Goal: Task Accomplishment & Management: Complete application form

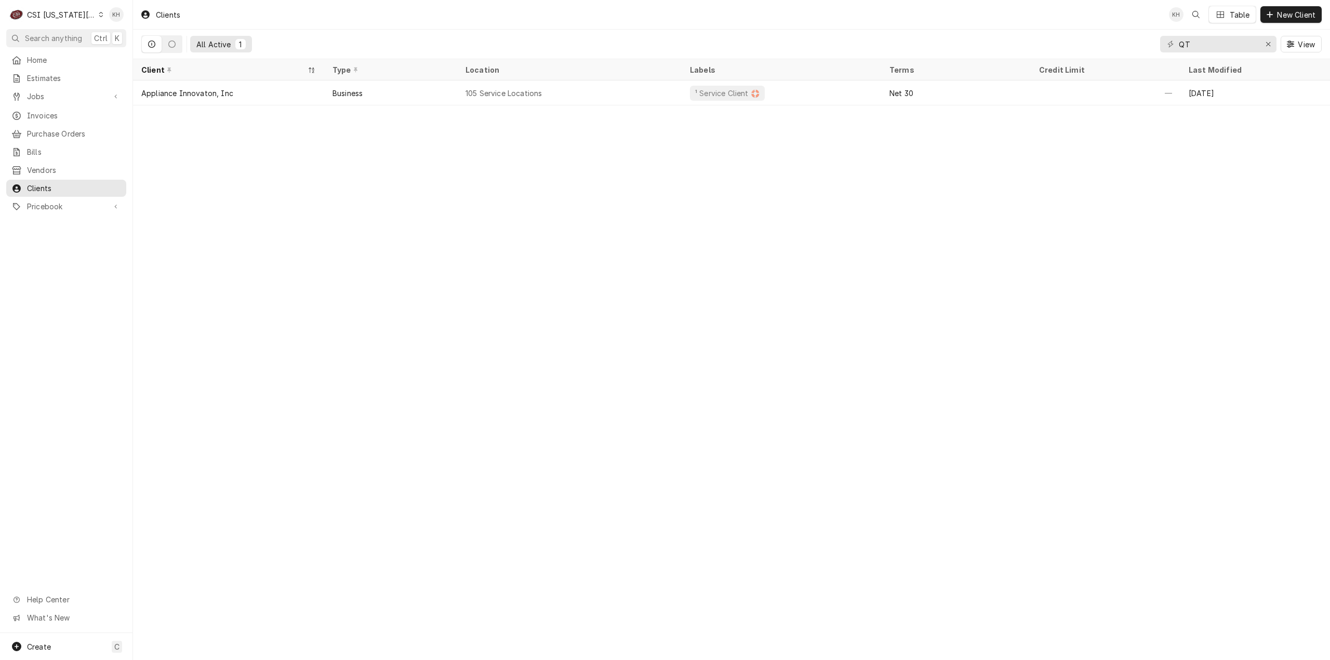
click at [58, 8] on div "C CSI [US_STATE] City" at bounding box center [56, 14] width 100 height 21
click at [128, 52] on div "CSI St. [PERSON_NAME]" at bounding box center [178, 56] width 152 height 11
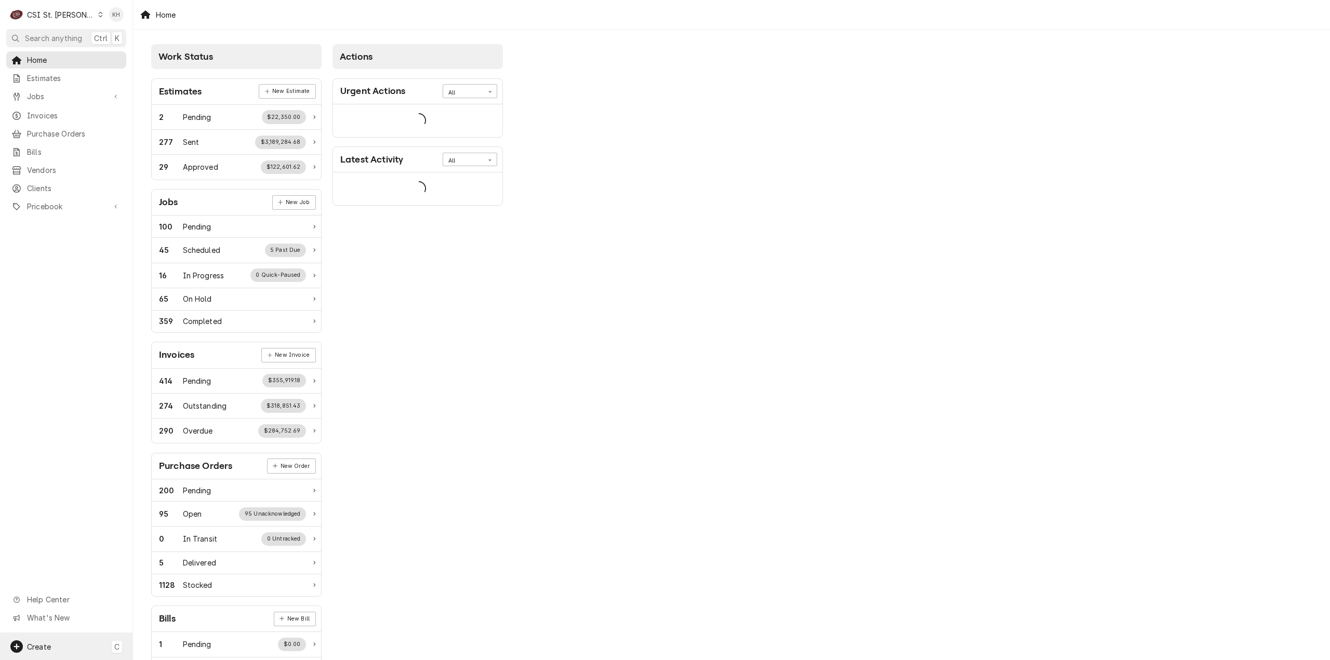
click at [66, 653] on div "Create C" at bounding box center [66, 646] width 132 height 27
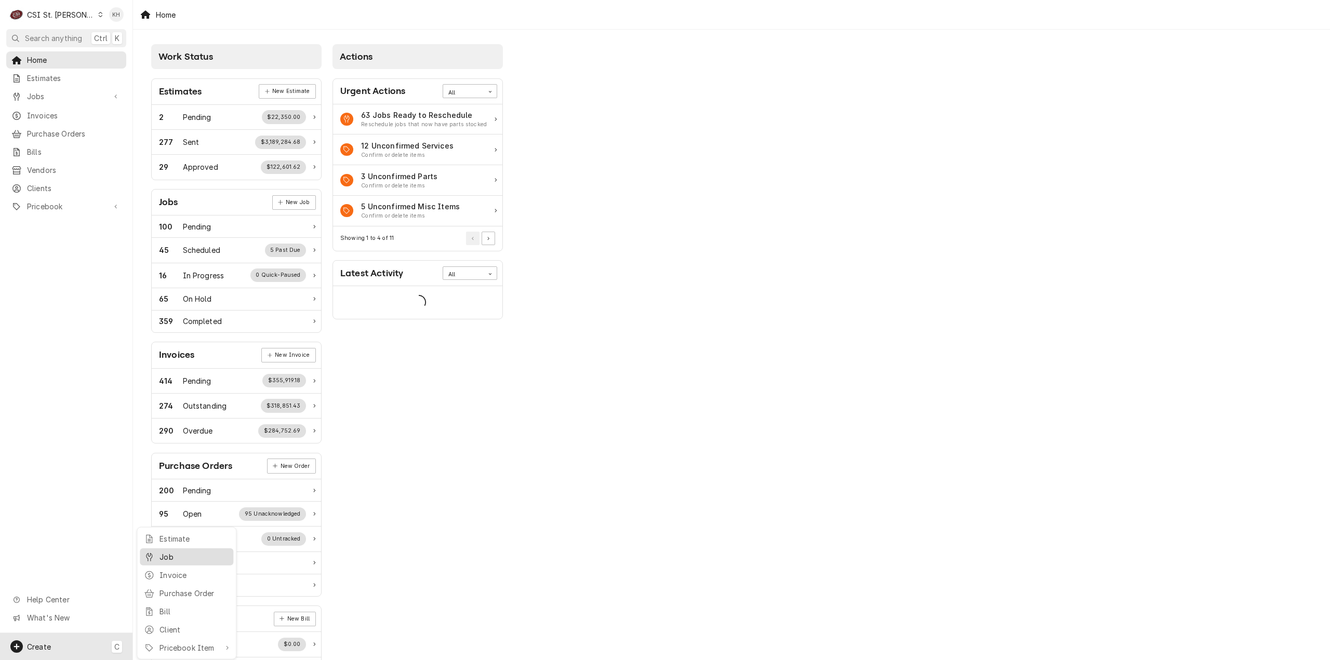
click at [191, 549] on link "Job" at bounding box center [187, 557] width 94 height 17
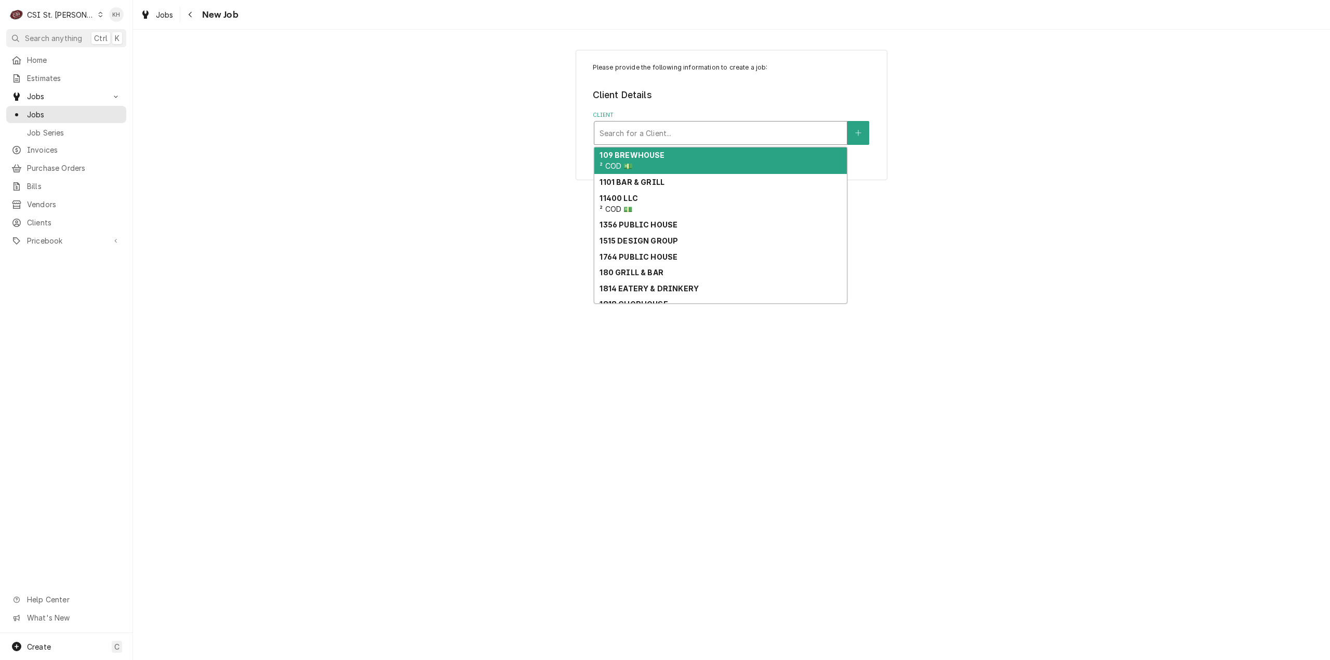
click at [662, 128] on div "Client" at bounding box center [721, 133] width 242 height 19
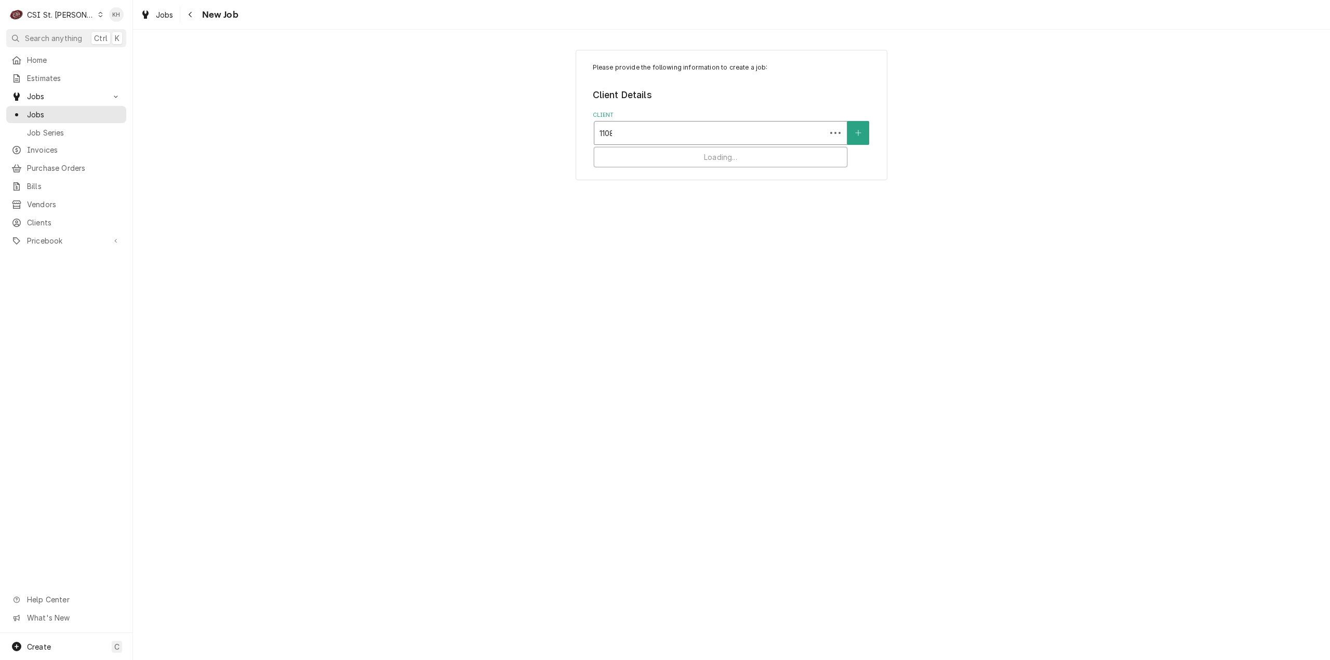
type input "11080"
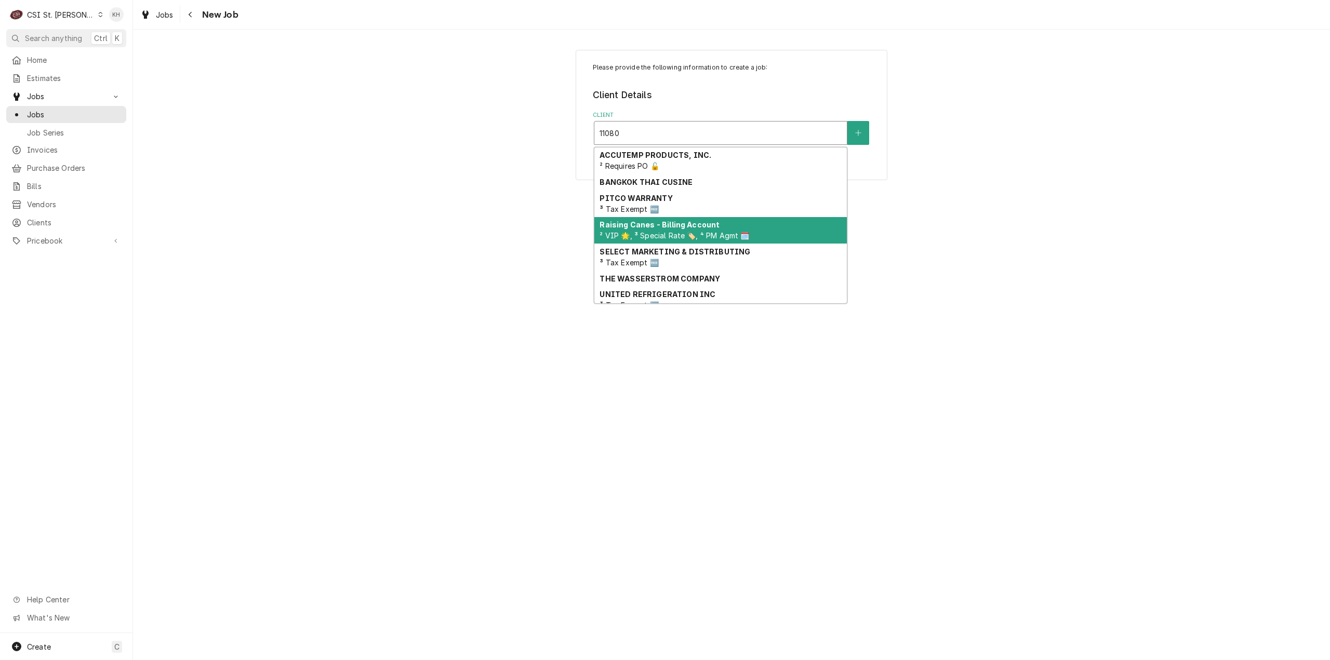
click at [702, 233] on span "² VIP 🌟, ³ Special Rate 🏷️, ⁴ PM Agmt 🗓️" at bounding box center [675, 235] width 150 height 9
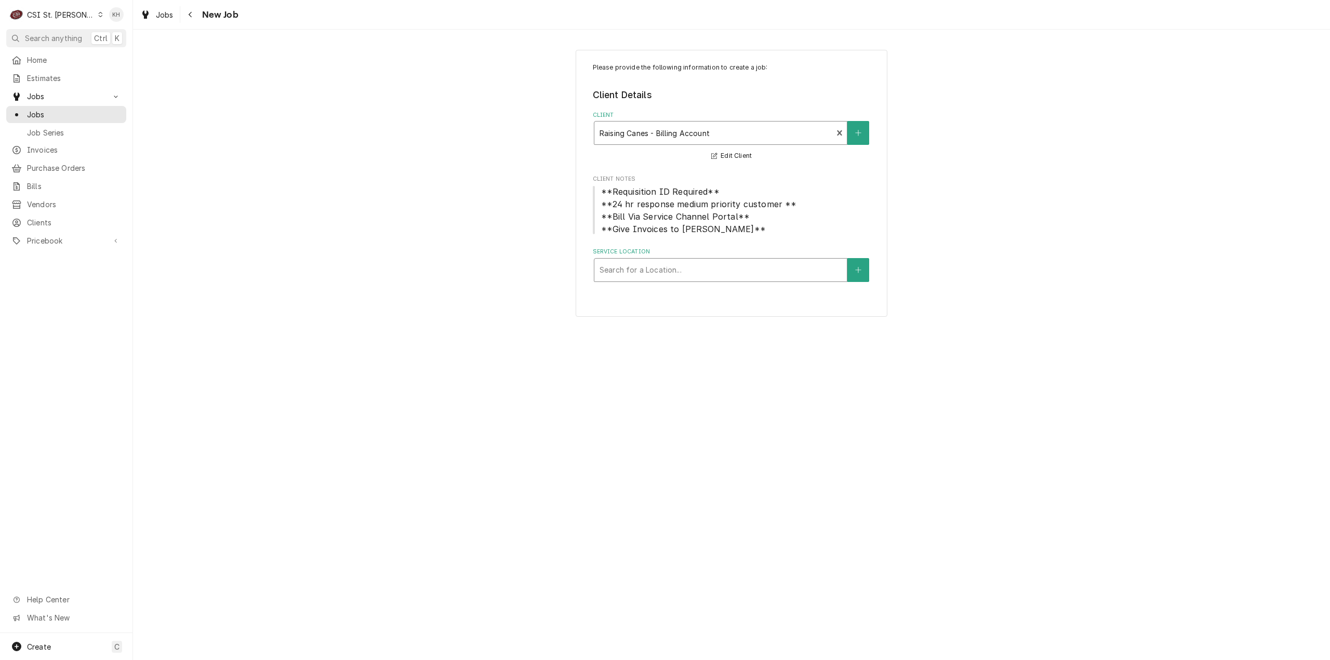
click at [696, 278] on div "Service Location" at bounding box center [721, 270] width 242 height 19
type input "11080"
click at [710, 300] on div "Raising Cane's #233 St [PERSON_NAME] / [STREET_ADDRESS][PERSON_NAME][PERSON_NAM…" at bounding box center [720, 297] width 252 height 27
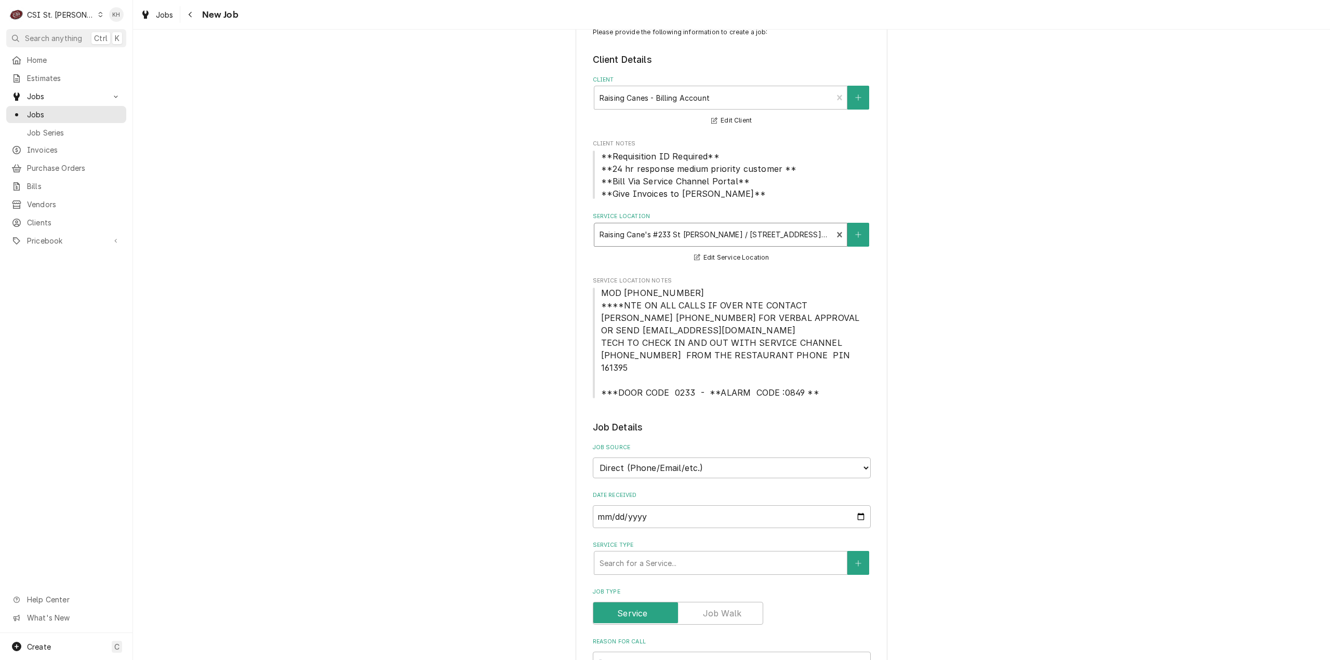
scroll to position [52, 0]
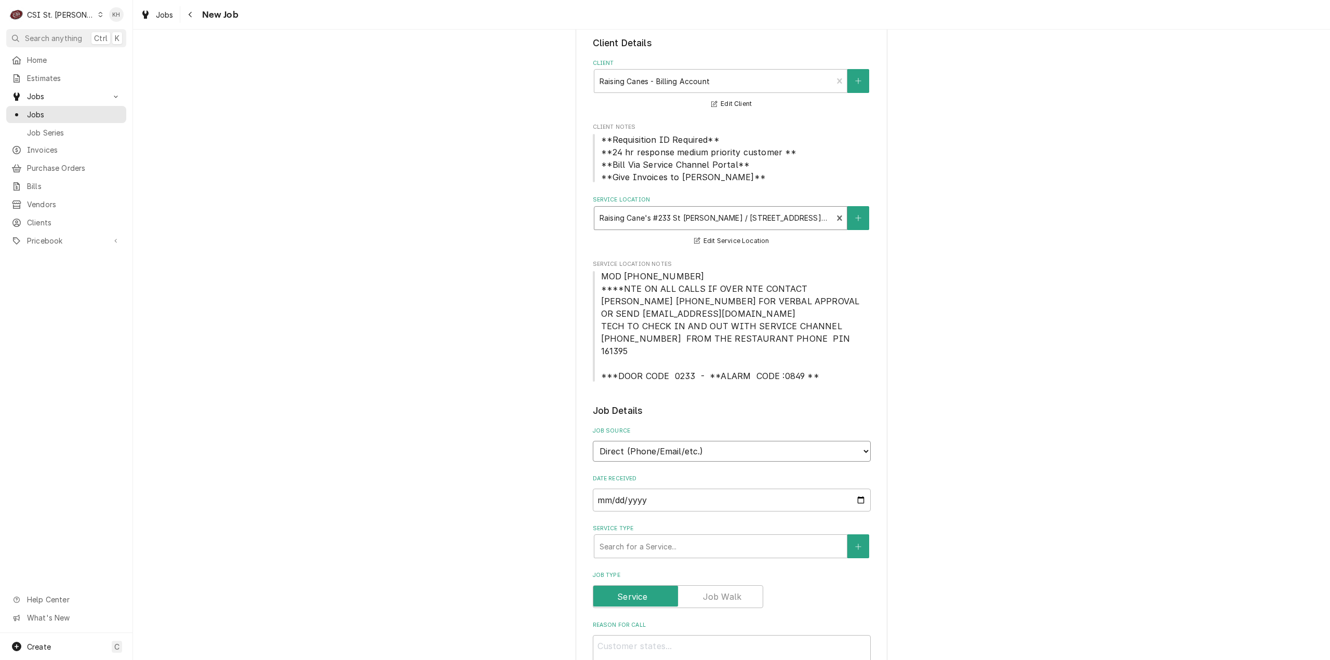
drag, startPoint x: 704, startPoint y: 436, endPoint x: 696, endPoint y: 448, distance: 14.6
click at [703, 441] on select "Direct (Phone/Email/etc.) Service Channel Corrigo Ecotrak Other" at bounding box center [732, 451] width 278 height 21
select select "1"
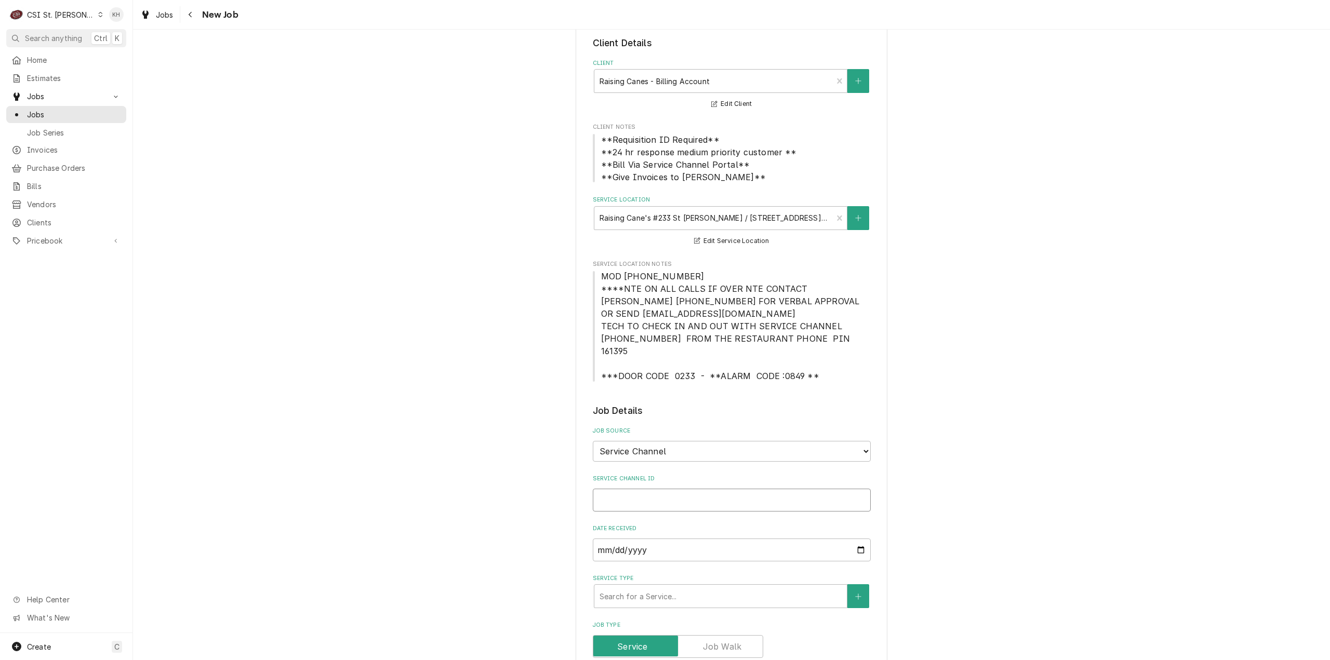
click at [685, 489] on input "Service Channel ID" at bounding box center [732, 500] width 278 height 23
paste input "327191318"
type textarea "x"
type input "327191318"
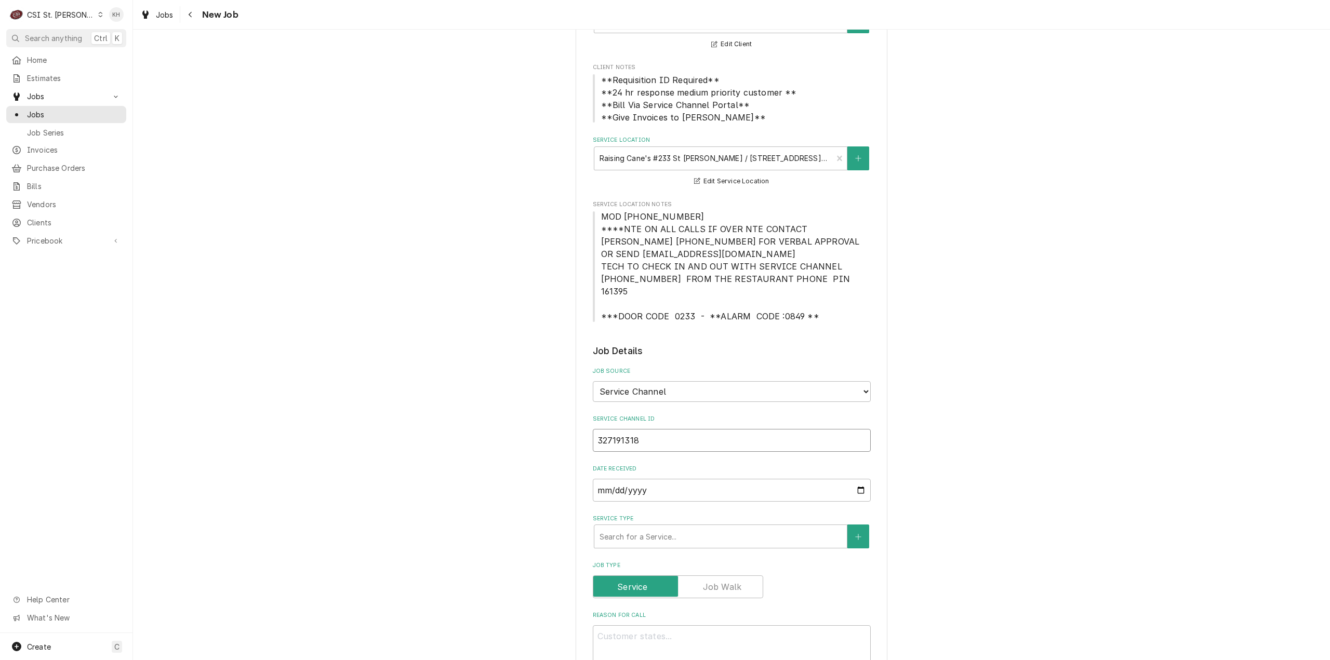
type textarea "x"
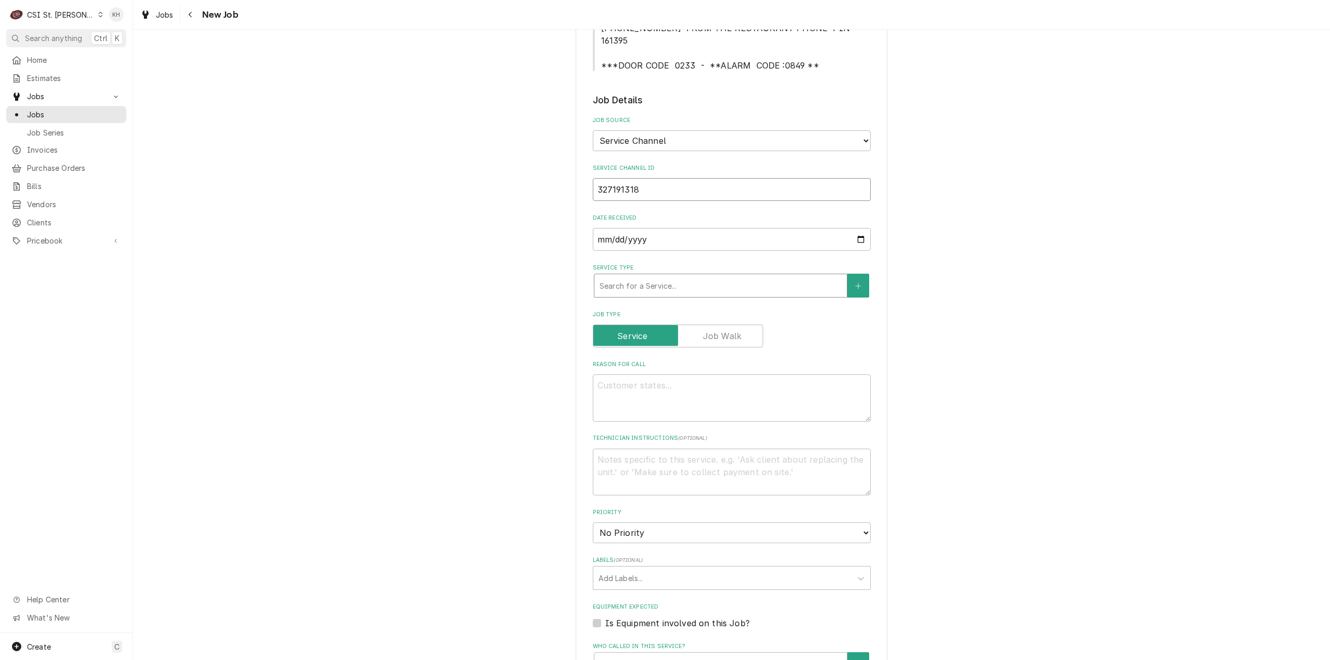
scroll to position [364, 0]
type input "327191318"
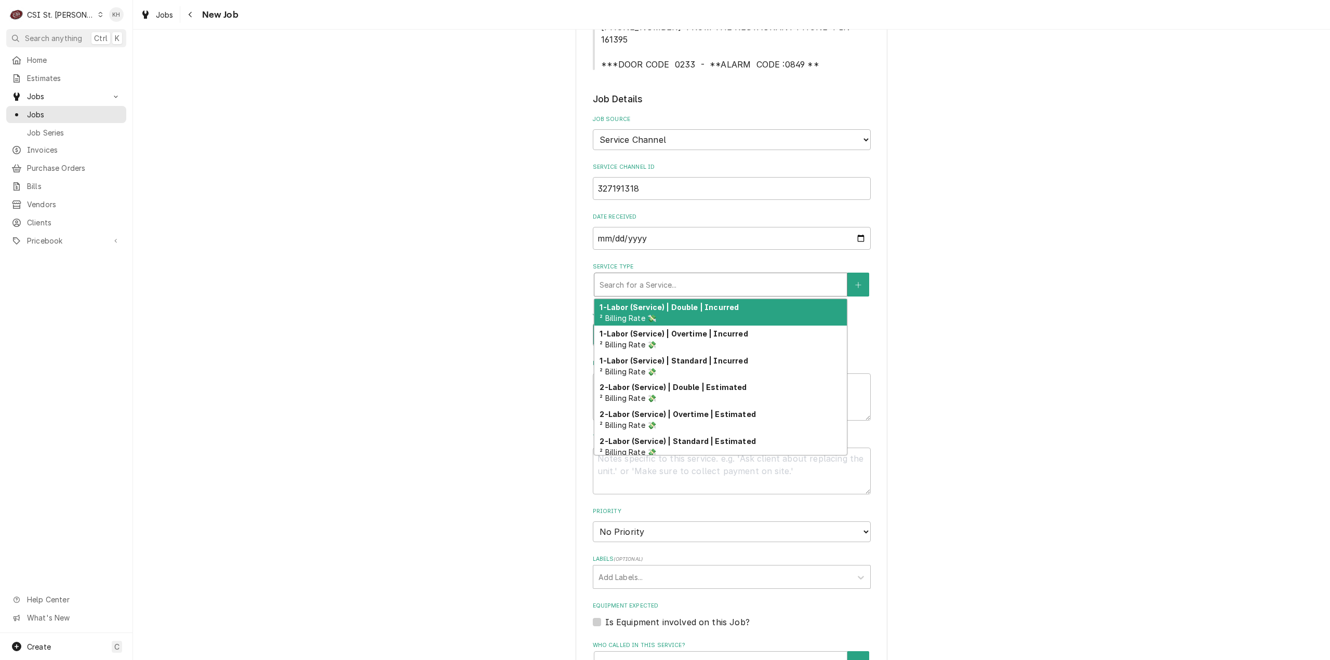
click at [641, 275] on div "Service Type" at bounding box center [721, 284] width 242 height 19
type textarea "x"
type input "s"
type textarea "x"
type input "se"
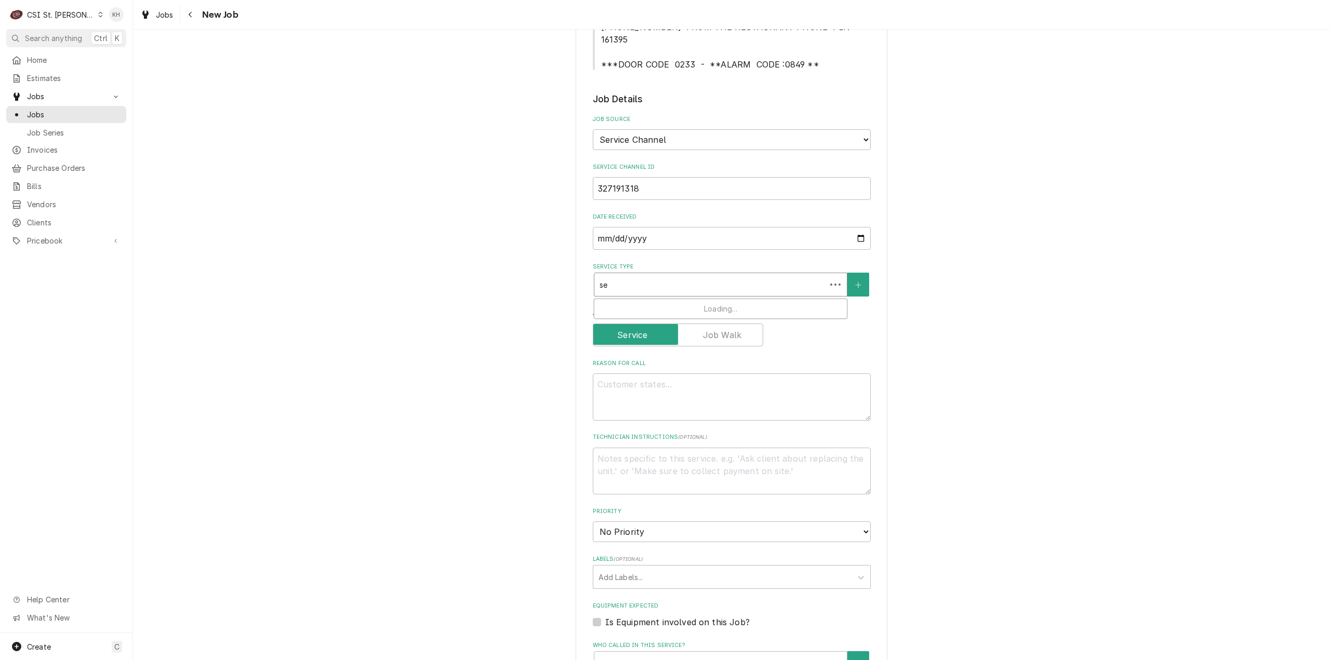
type textarea "x"
type input "ser"
type textarea "x"
type input "servi"
type textarea "x"
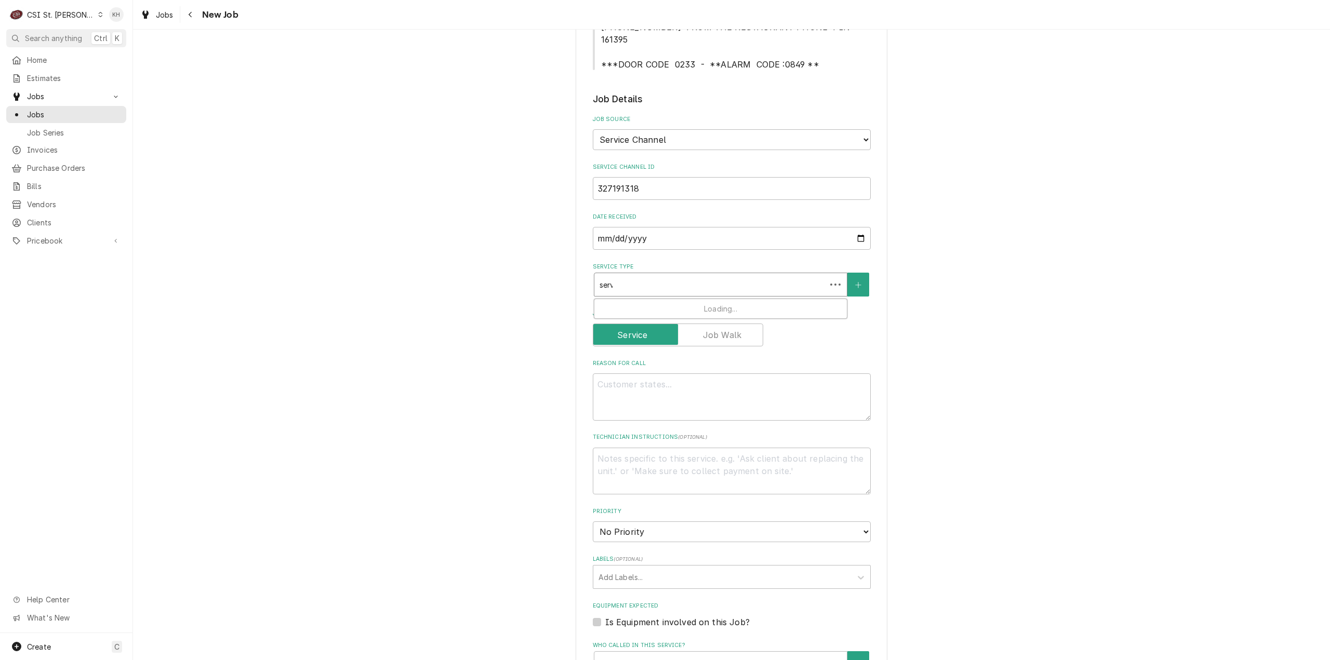
type input "servic"
type textarea "x"
type input "service"
type textarea "x"
type input "service c"
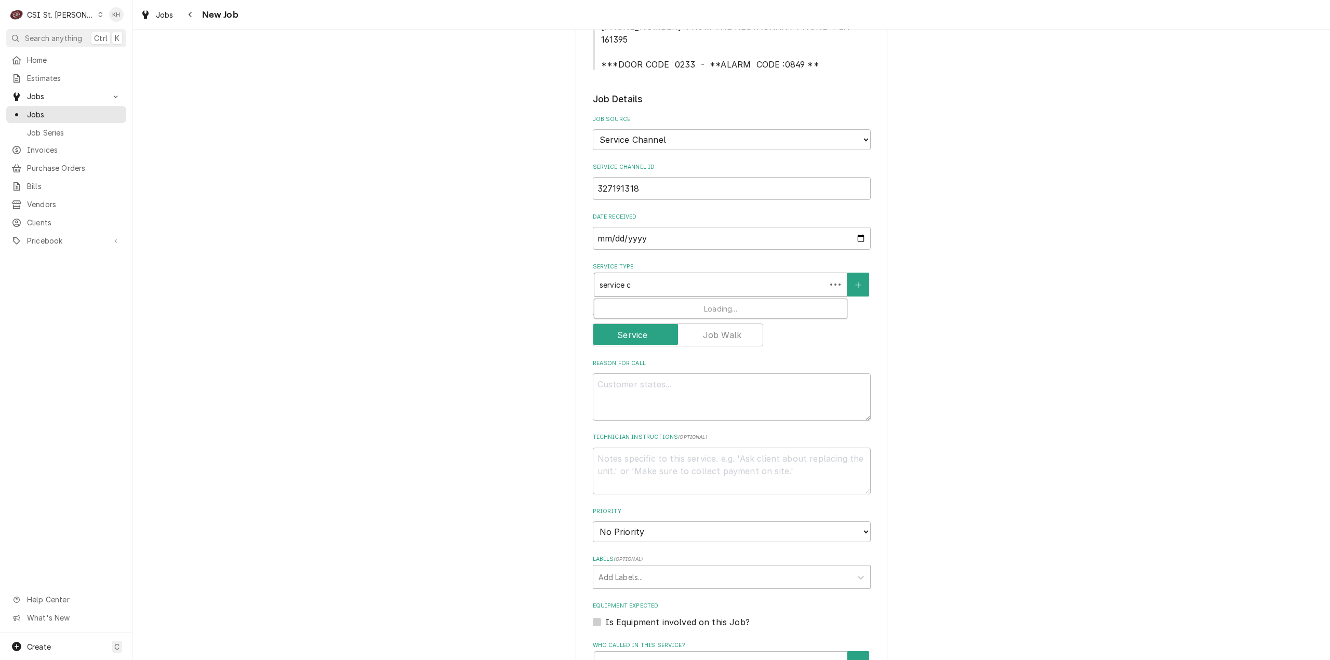
type textarea "x"
type input "service ca"
type textarea "x"
type input "service cal"
type textarea "x"
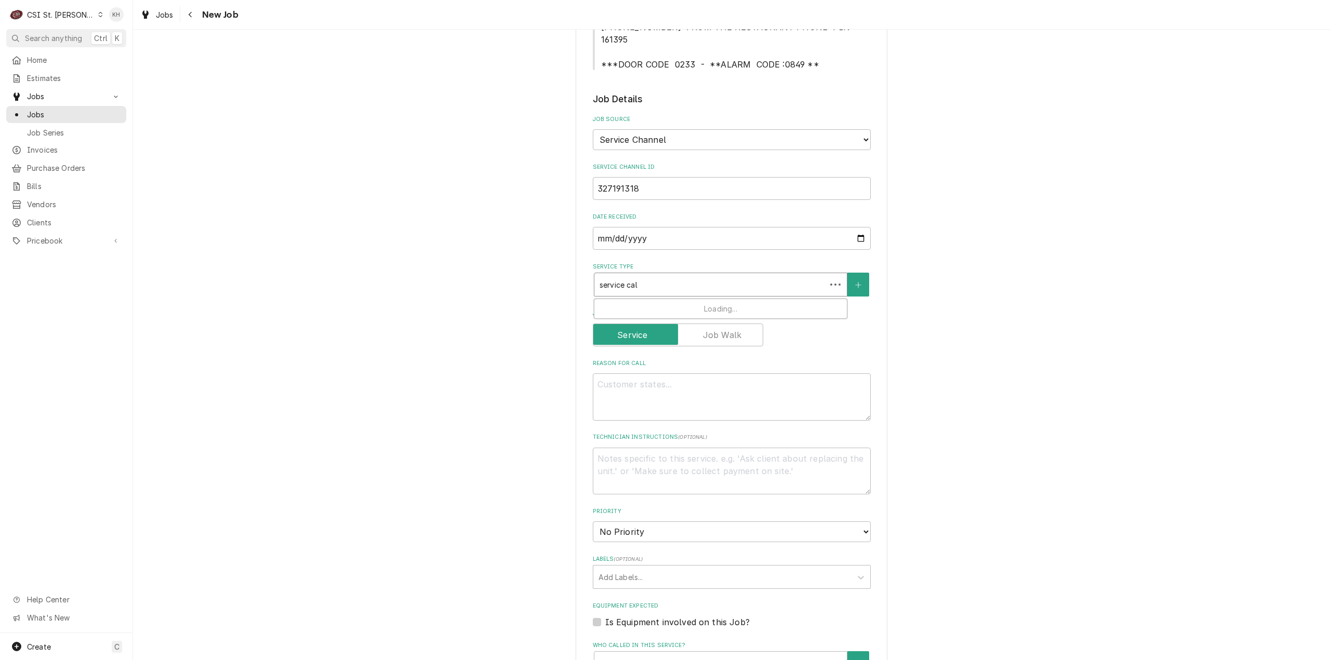
type input "service call"
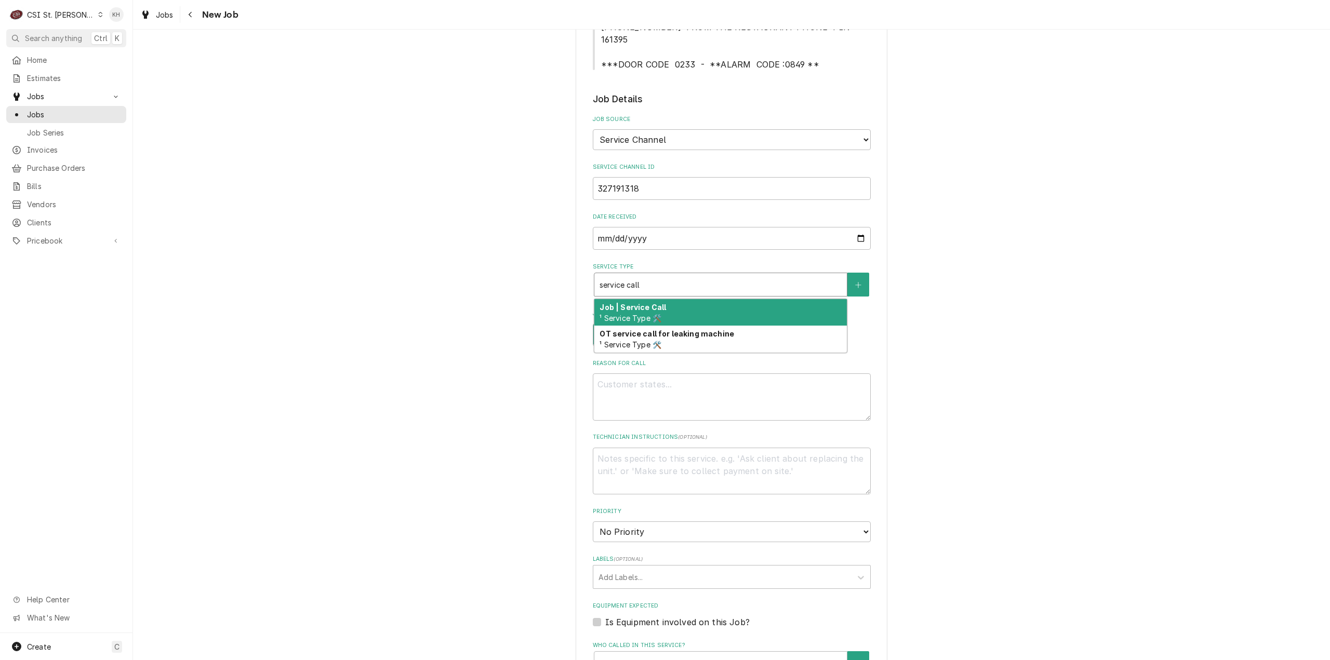
click at [651, 301] on div "Job | Service Call ¹ Service Type 🛠️" at bounding box center [720, 312] width 252 height 27
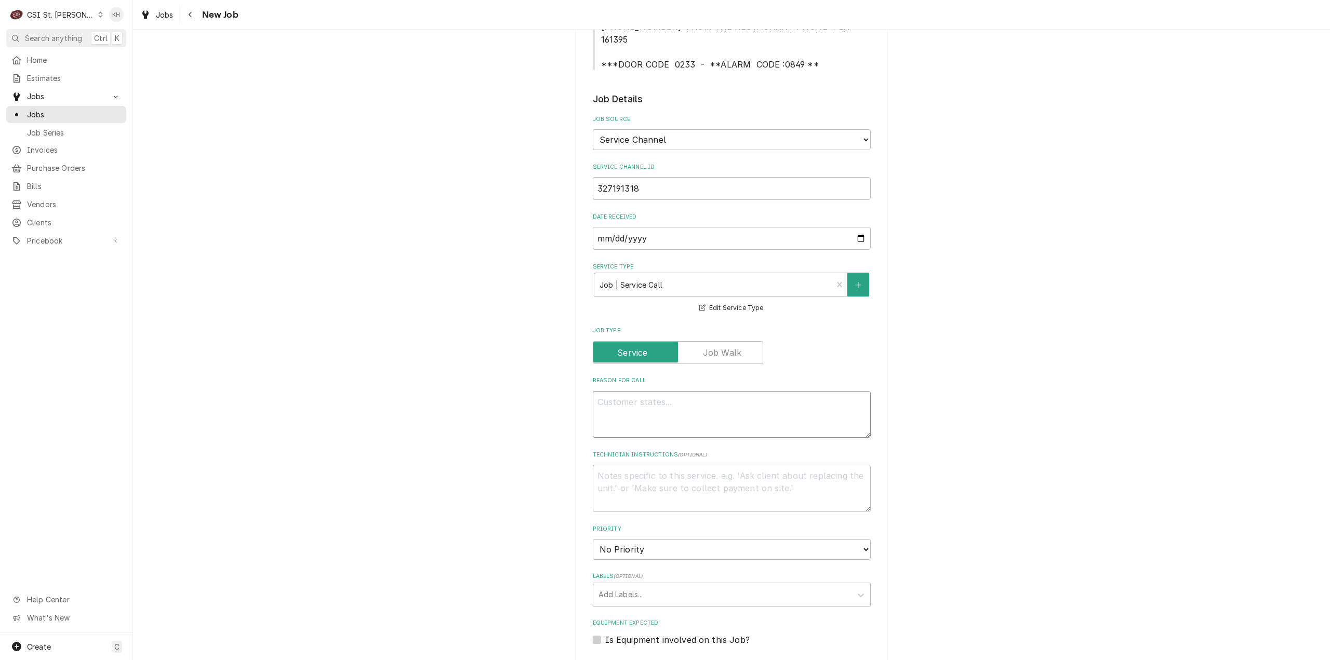
click at [714, 406] on textarea "Reason For Call" at bounding box center [732, 414] width 278 height 47
paste textarea "KITCHEN / Refrigeration / Walk-In Cooler "Equip:" KITCHEN/REFRIGERATION "Tag ID…"
type textarea "x"
type textarea "KITCHEN / Refrigeration / Walk-In Cooler "Equip:" KITCHEN/REFRIGERATION "Tag ID…"
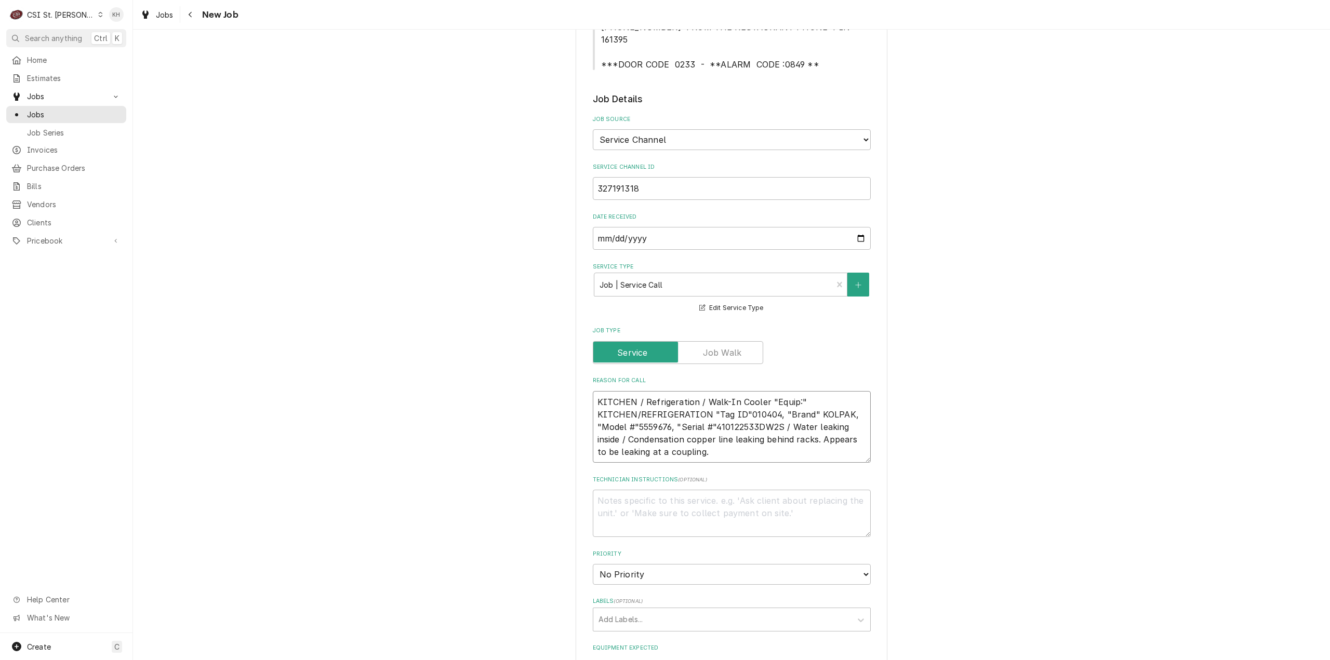
type textarea "x"
type textarea "KITCHEN / Refrigeration / Walk-In Cooler "Equip:" KITCHEN/REFRIGERATION "Tag ID…"
type textarea "x"
type textarea "KITCHEN / Refrigeration / Walk-In Cooler "Equip:" KITCHEN/REFRIGERATION "Tag ID…"
type textarea "x"
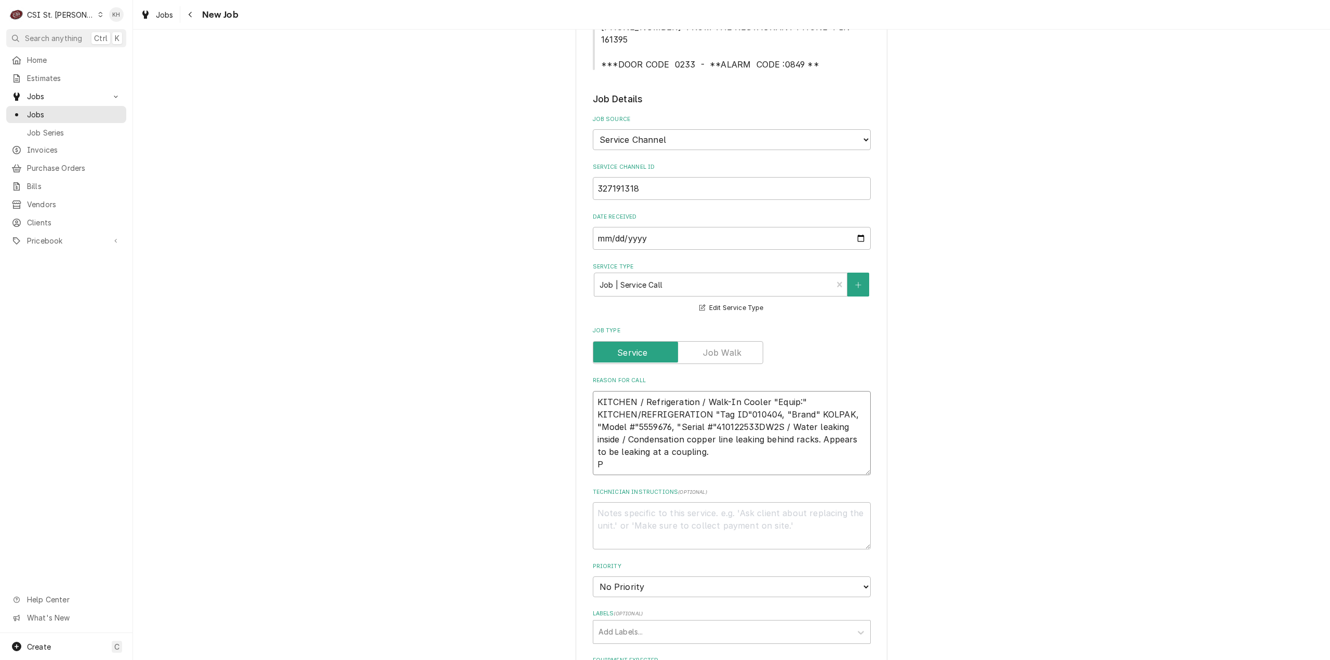
type textarea "KITCHEN / Refrigeration / Walk-In Cooler "Equip:" KITCHEN/REFRIGERATION "Tag ID…"
type textarea "x"
type textarea "KITCHEN / Refrigeration / Walk-In Cooler "Equip:" KITCHEN/REFRIGERATION "Tag ID…"
type textarea "x"
type textarea "KITCHEN / Refrigeration / Walk-In Cooler "Equip:" KITCHEN/REFRIGERATION "Tag ID…"
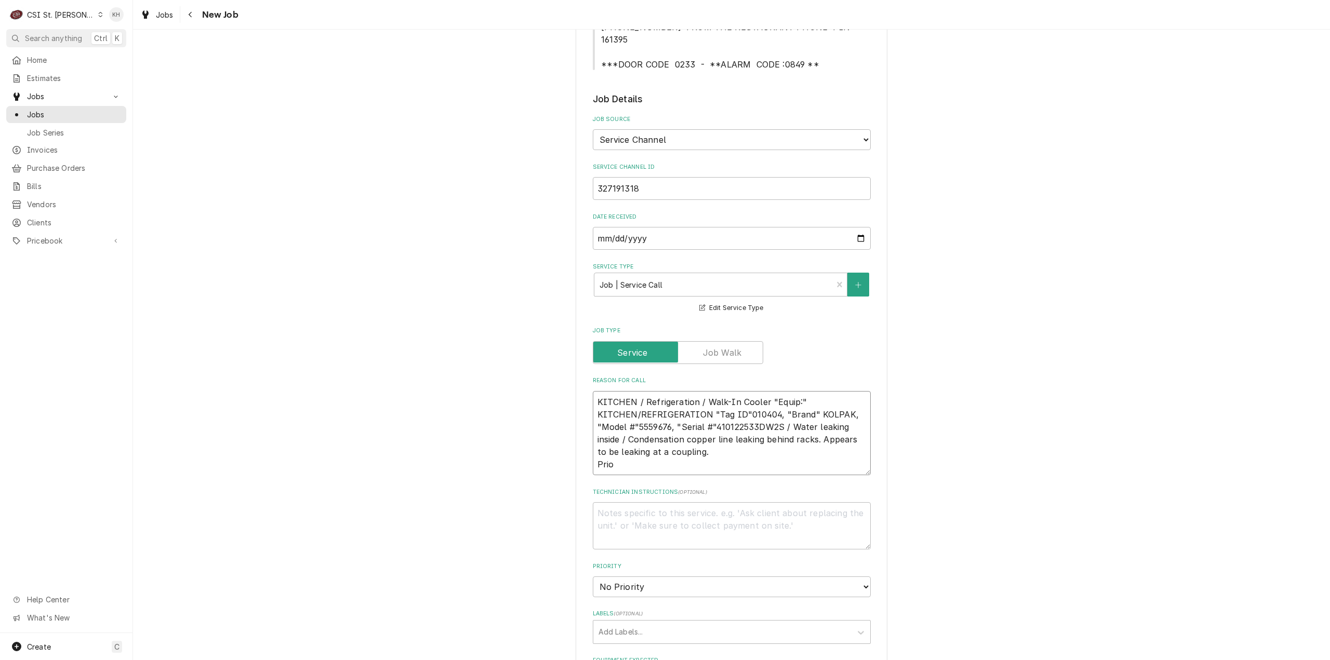
type textarea "x"
type textarea "KITCHEN / Refrigeration / Walk-In Cooler "Equip:" KITCHEN/REFRIGERATION "Tag ID…"
type textarea "x"
type textarea "KITCHEN / Refrigeration / Walk-In Cooler "Equip:" KITCHEN/REFRIGERATION "Tag ID…"
type textarea "x"
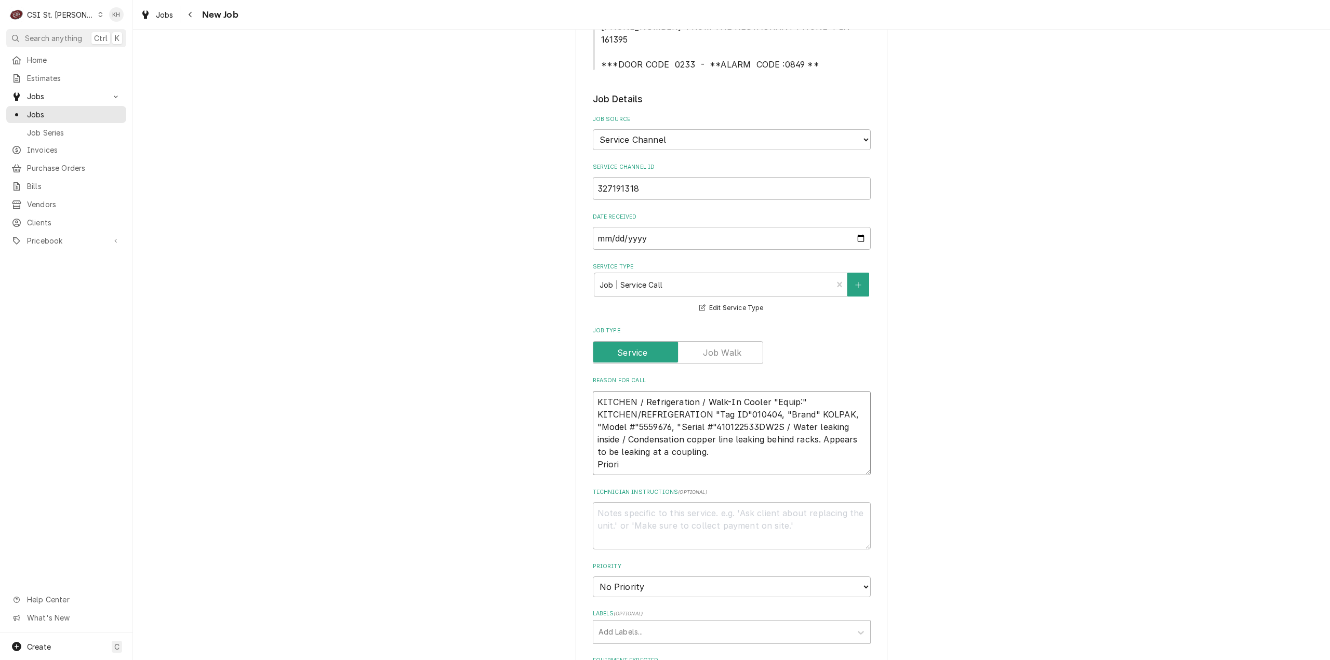
type textarea "KITCHEN / Refrigeration / Walk-In Cooler "Equip:" KITCHEN/REFRIGERATION "Tag ID…"
type textarea "x"
type textarea "KITCHEN / Refrigeration / Walk-In Cooler "Equip:" KITCHEN/REFRIGERATION "Tag ID…"
type textarea "x"
type textarea "KITCHEN / Refrigeration / Walk-In Cooler "Equip:" KITCHEN/REFRIGERATION "Tag ID…"
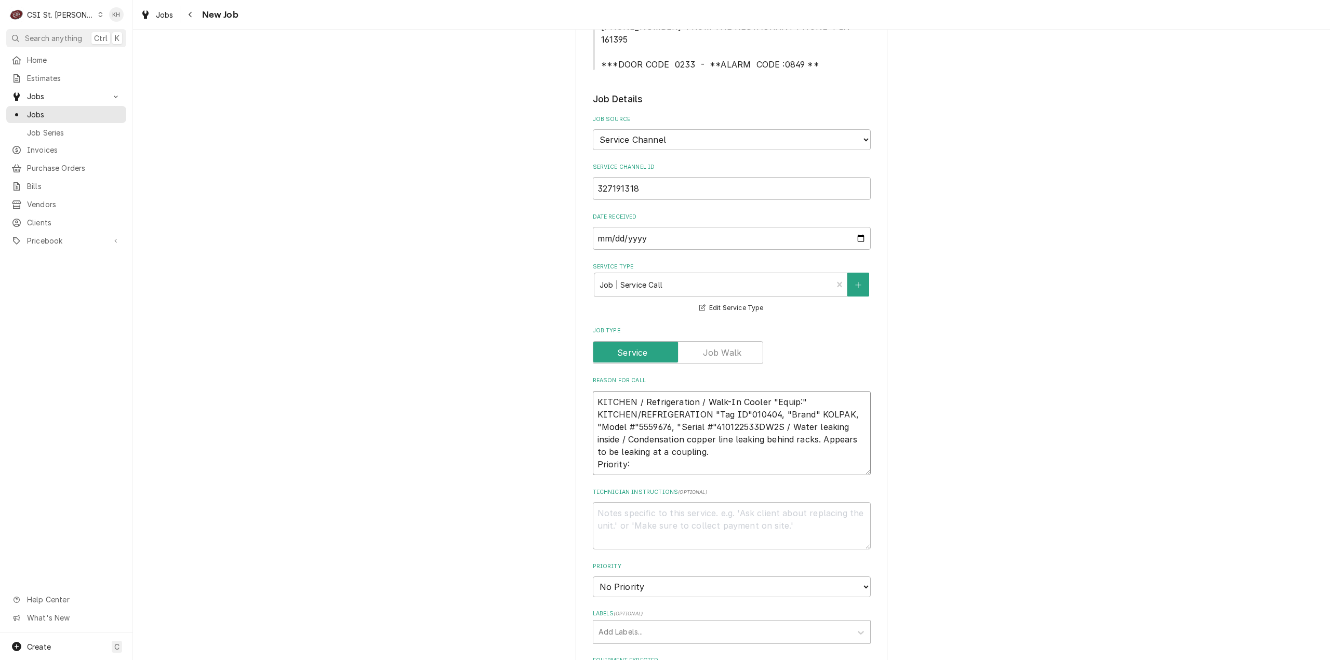
type textarea "x"
type textarea "KITCHEN / Refrigeration / Walk-In Cooler "Equip:" KITCHEN/REFRIGERATION "Tag ID…"
type textarea "x"
type textarea "KITCHEN / Refrigeration / Walk-In Cooler "Equip:" KITCHEN/REFRIGERATION "Tag ID…"
click at [662, 457] on textarea "KITCHEN / Refrigeration / Walk-In Cooler "Equip:" KITCHEN/REFRIGERATION "Tag ID…" at bounding box center [732, 433] width 278 height 85
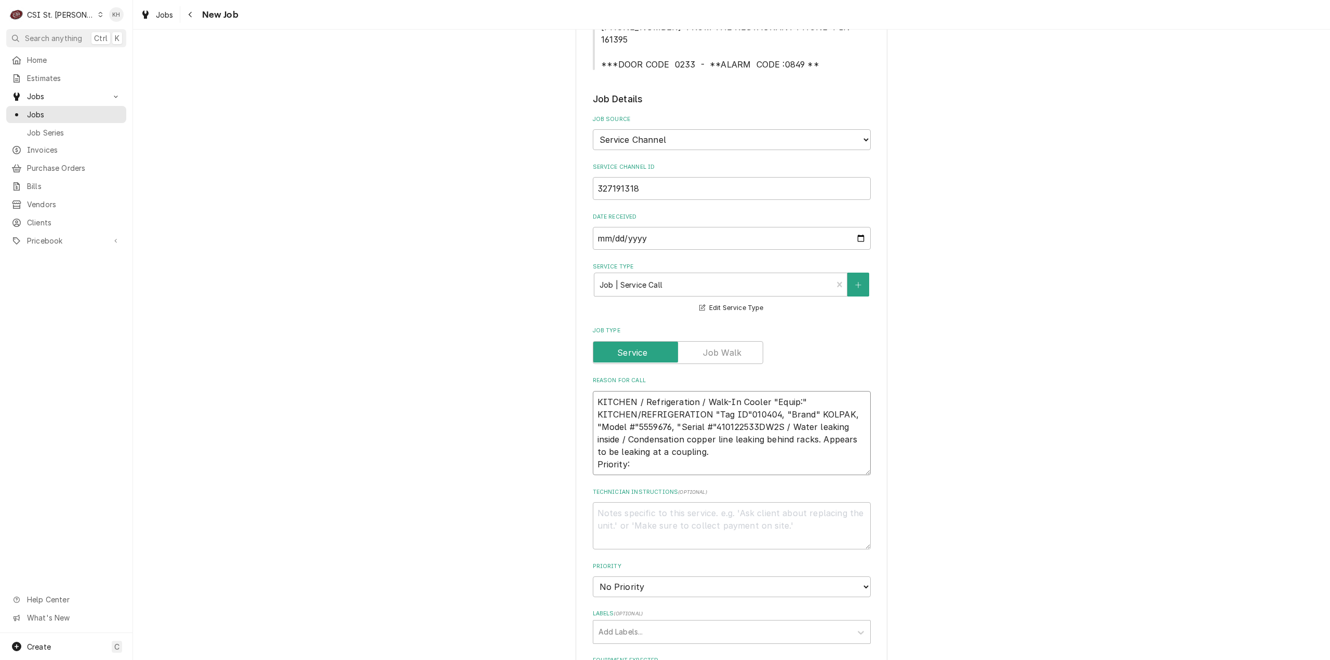
paste textarea "Urgent - 24 Hours"
type textarea "x"
type textarea "KITCHEN / Refrigeration / Walk-In Cooler "Equip:" KITCHEN/REFRIGERATION "Tag ID…"
click at [665, 514] on textarea "Technician Instructions ( optional )" at bounding box center [732, 525] width 278 height 47
type textarea "x"
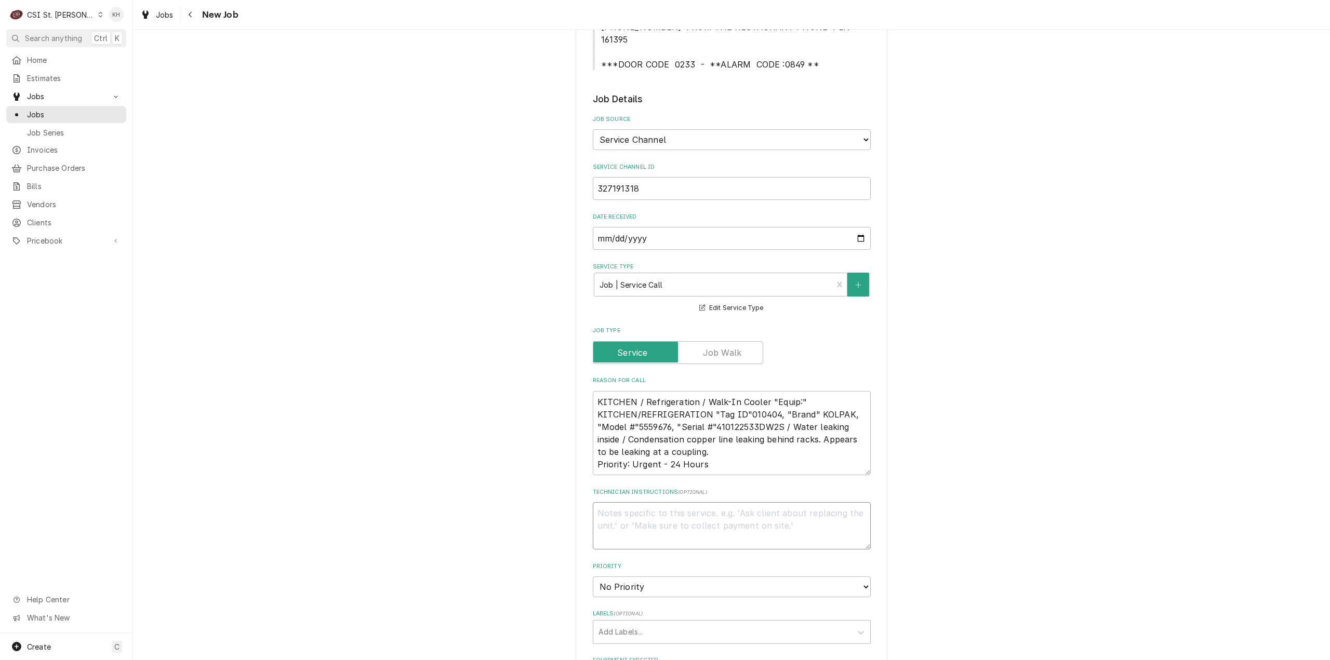
type textarea "N"
type textarea "x"
type textarea "NT"
type textarea "x"
type textarea "NTE"
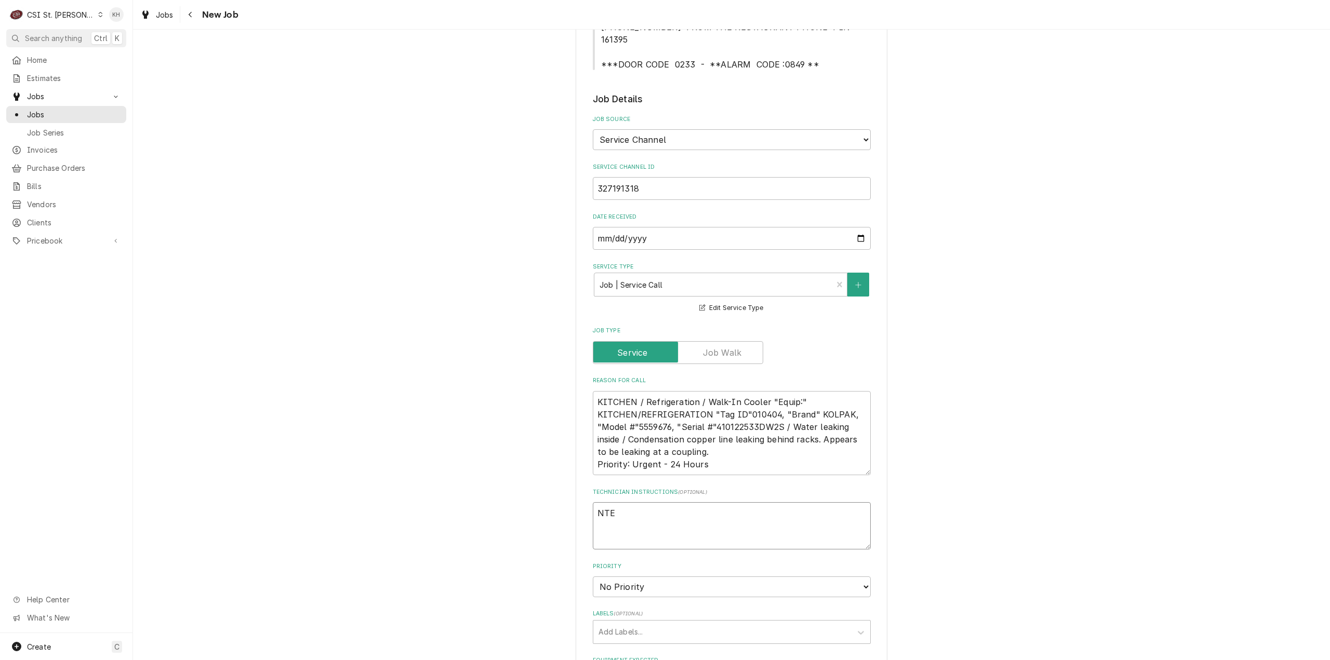
type textarea "x"
type textarea "NTE"
type textarea "x"
type textarea "NTE $"
type textarea "x"
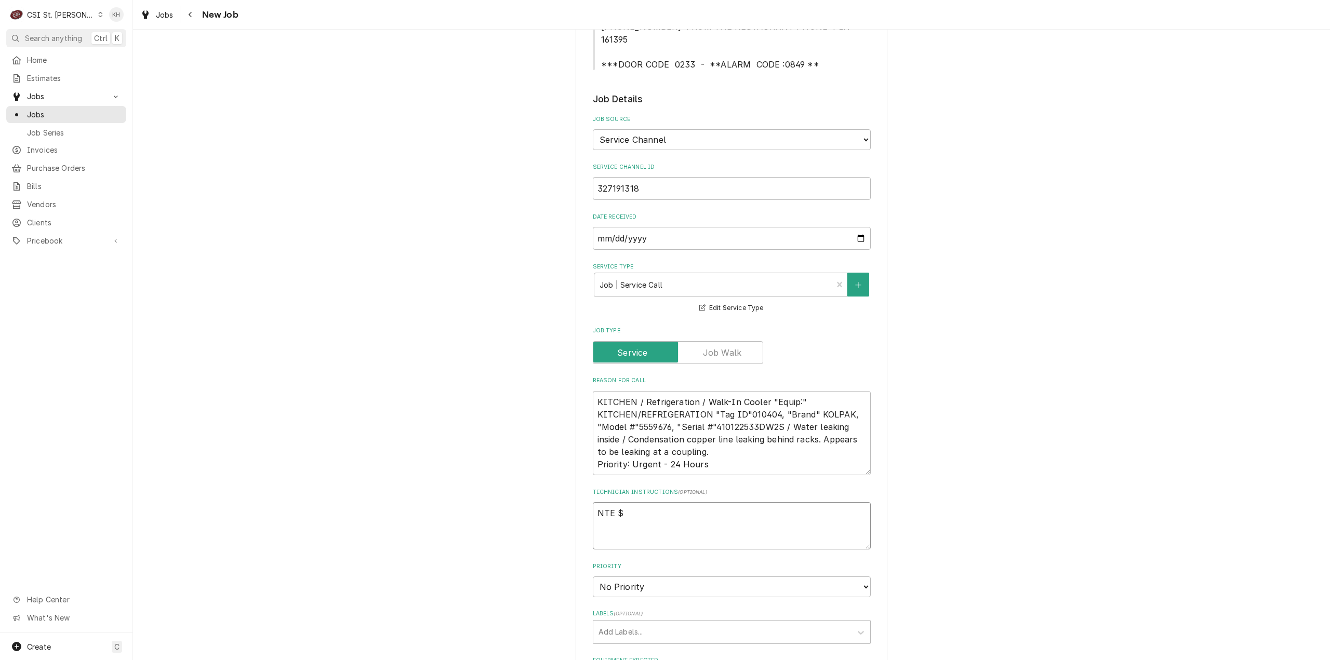
type textarea "NTE $5"
type textarea "x"
type textarea "NTE $50"
type textarea "x"
type textarea "NTE $500"
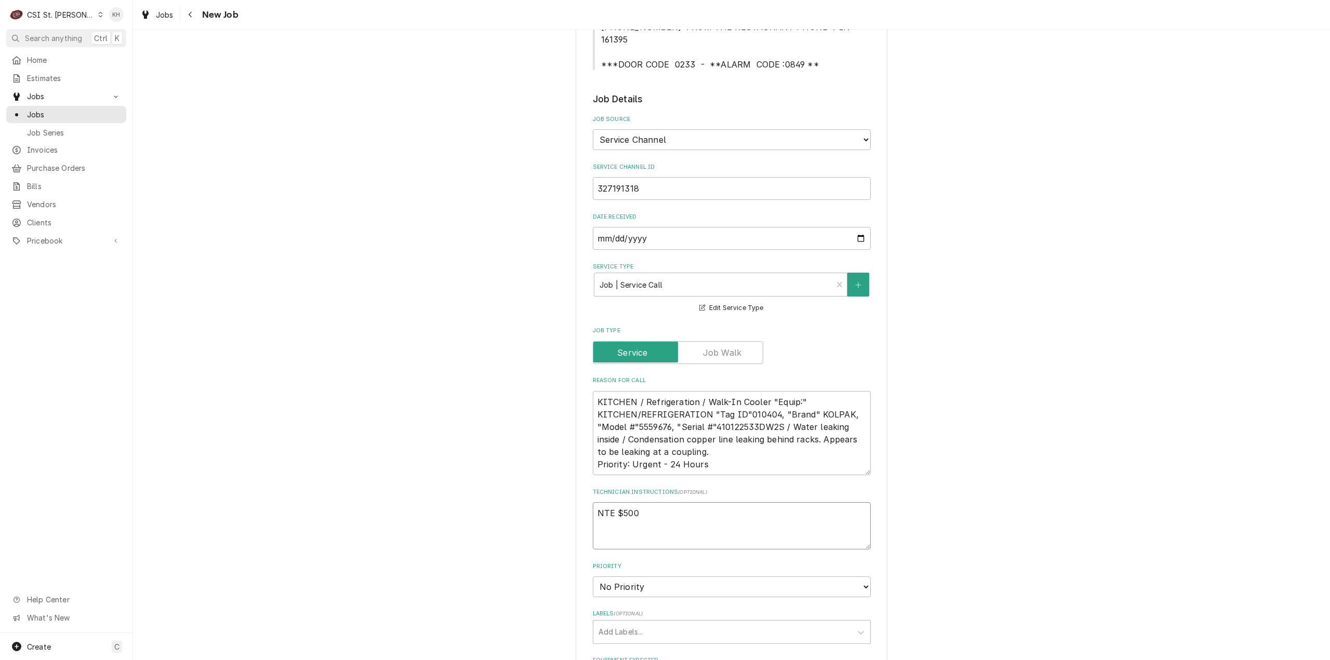
type textarea "x"
type textarea "NTE $500."
type textarea "x"
type textarea "NTE $500.0"
type textarea "x"
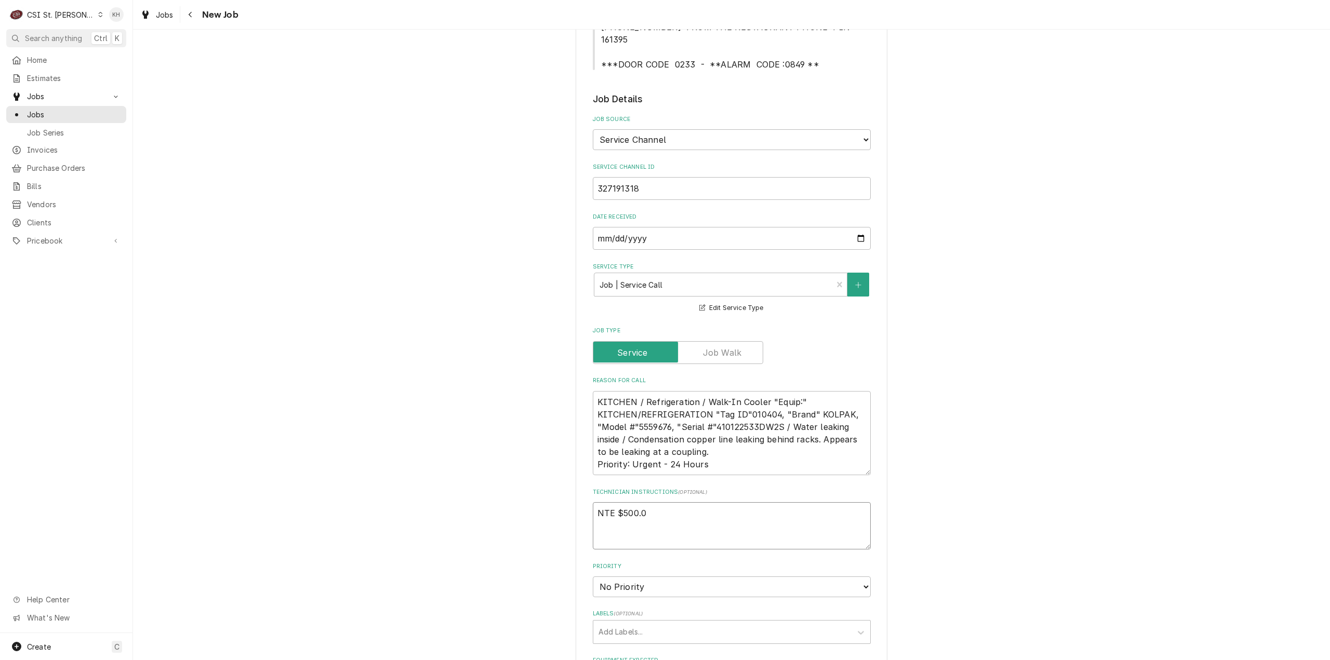
type textarea "NTE $500.00"
type textarea "x"
type textarea "NTE $500.00"
type textarea "x"
type textarea "NTE $500.00"
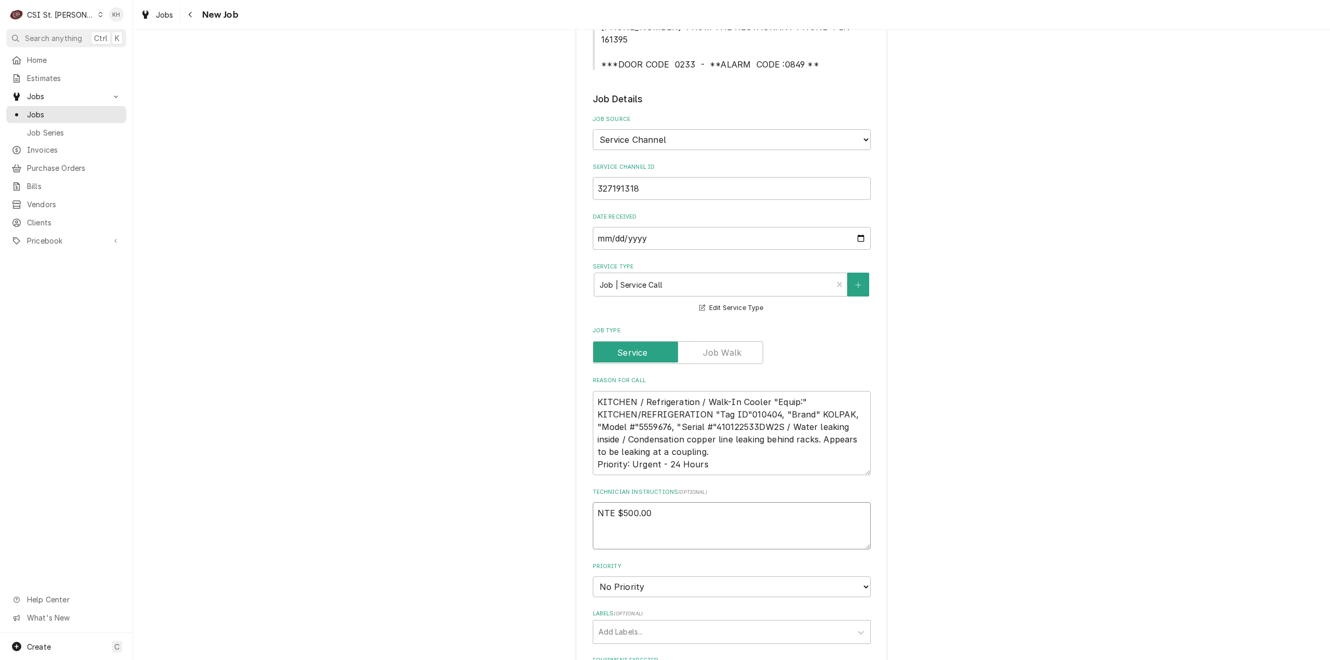
type textarea "x"
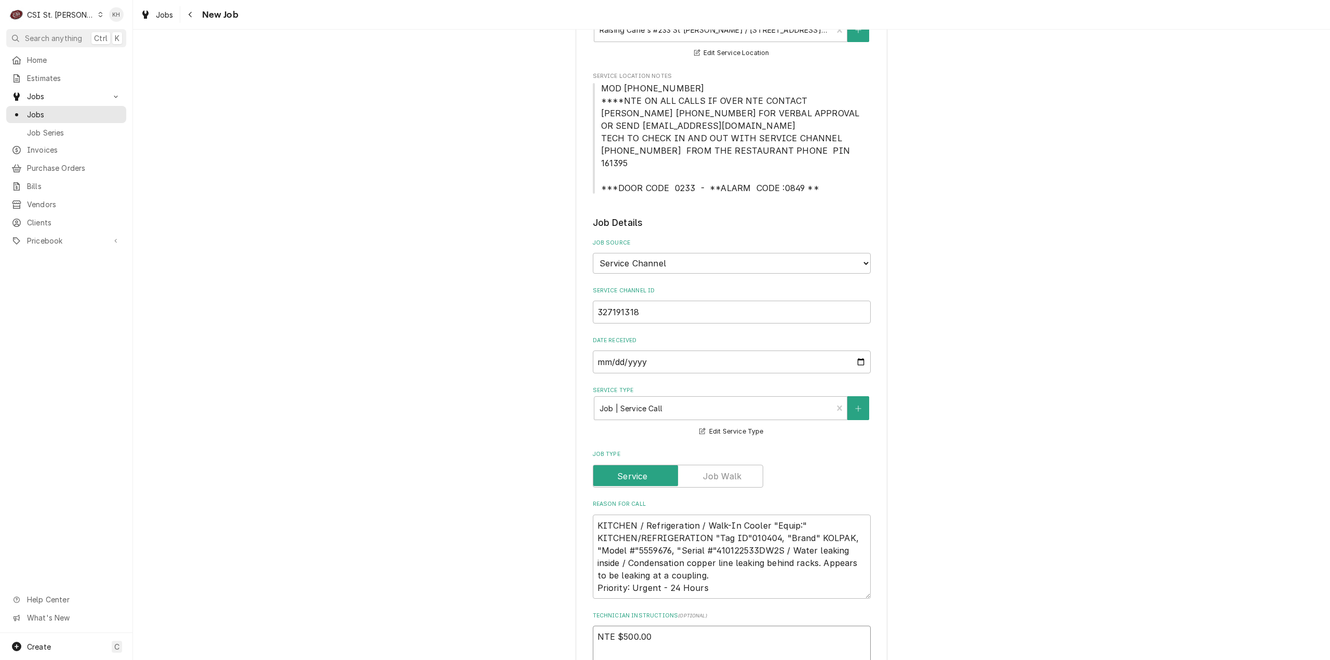
scroll to position [104, 0]
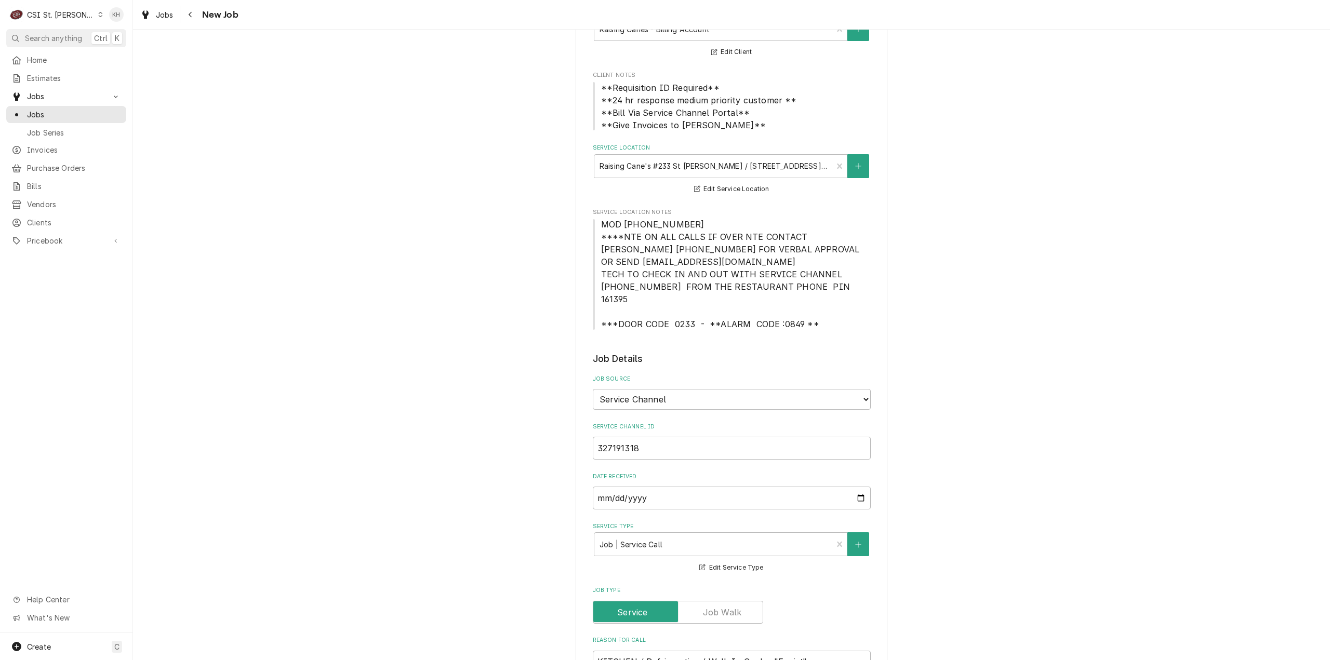
type textarea "NTE $500.00"
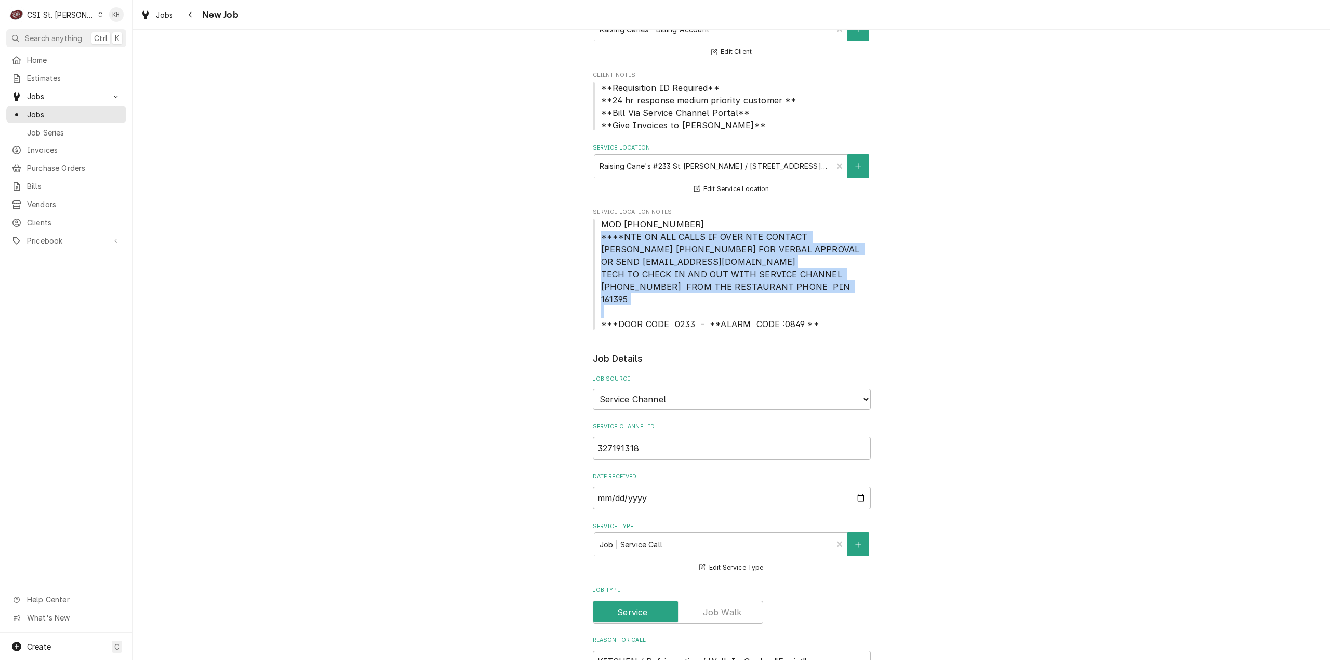
drag, startPoint x: 596, startPoint y: 238, endPoint x: 821, endPoint y: 295, distance: 231.3
click at [821, 295] on span "MOD (314) 770-9400 ****NTE ON ALL CALLS IF OVER NTE CONTACT JEFF COSTA 636-399-…" at bounding box center [732, 274] width 278 height 112
copy span "****NTE ON ALL CALLS IF OVER NTE CONTACT JEFF COSTA 636-399-1299 FOR VERBAL APP…"
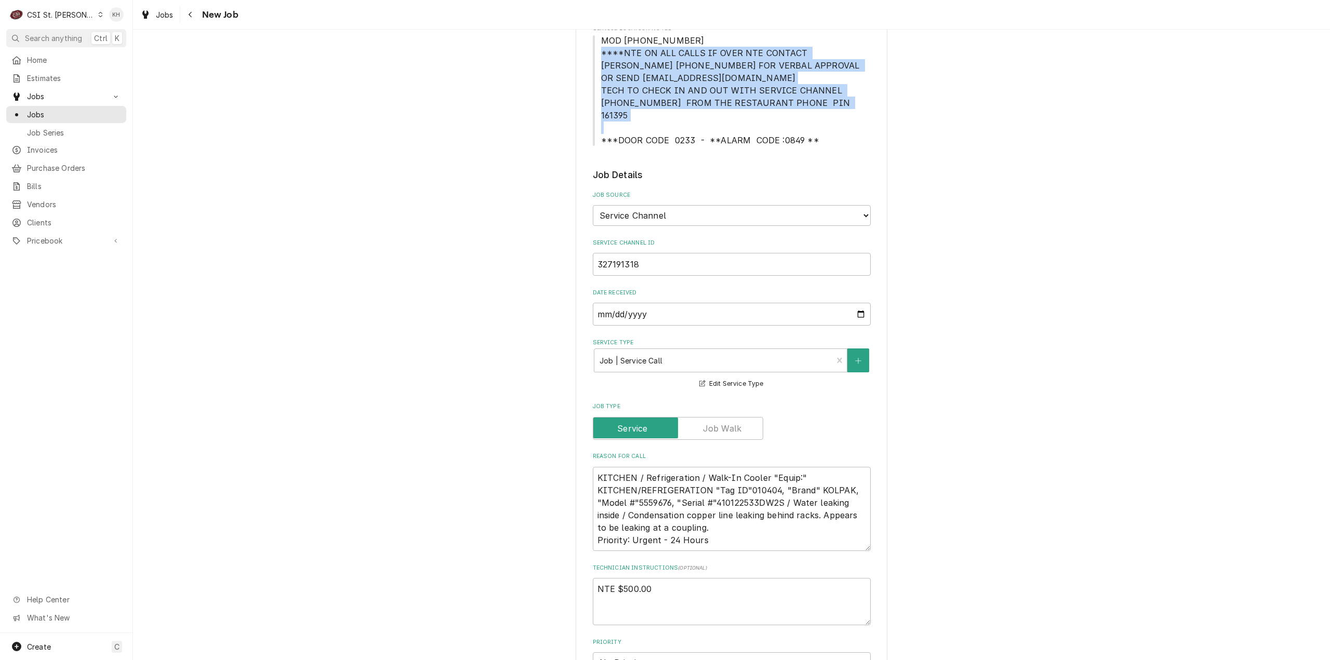
scroll to position [468, 0]
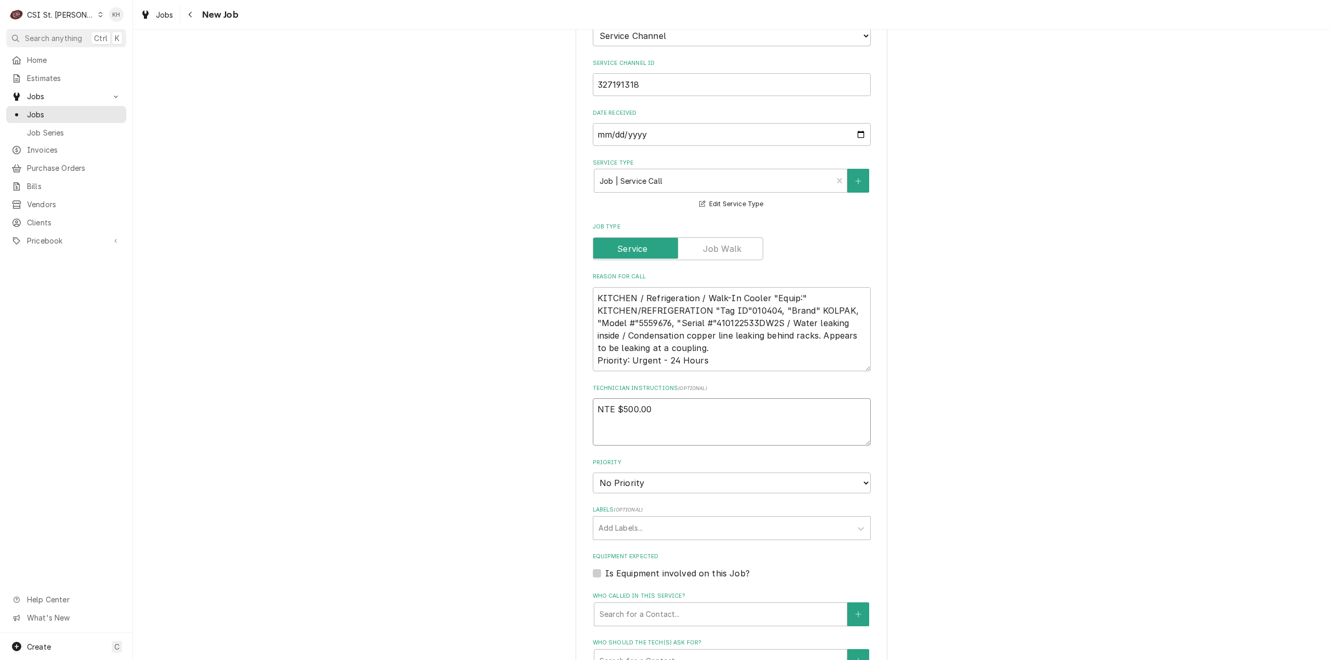
click at [624, 424] on textarea "NTE $500.00" at bounding box center [732, 421] width 278 height 47
paste textarea "****NTE ON ALL CALLS IF OVER NTE CONTACT JEFF COSTA 636-399-1299 FOR VERBAL APP…"
type textarea "x"
type textarea "NTE $500.00 ****NTE ON ALL CALLS IF OVER NTE CONTACT JEFF COSTA 636-399-1299 FO…"
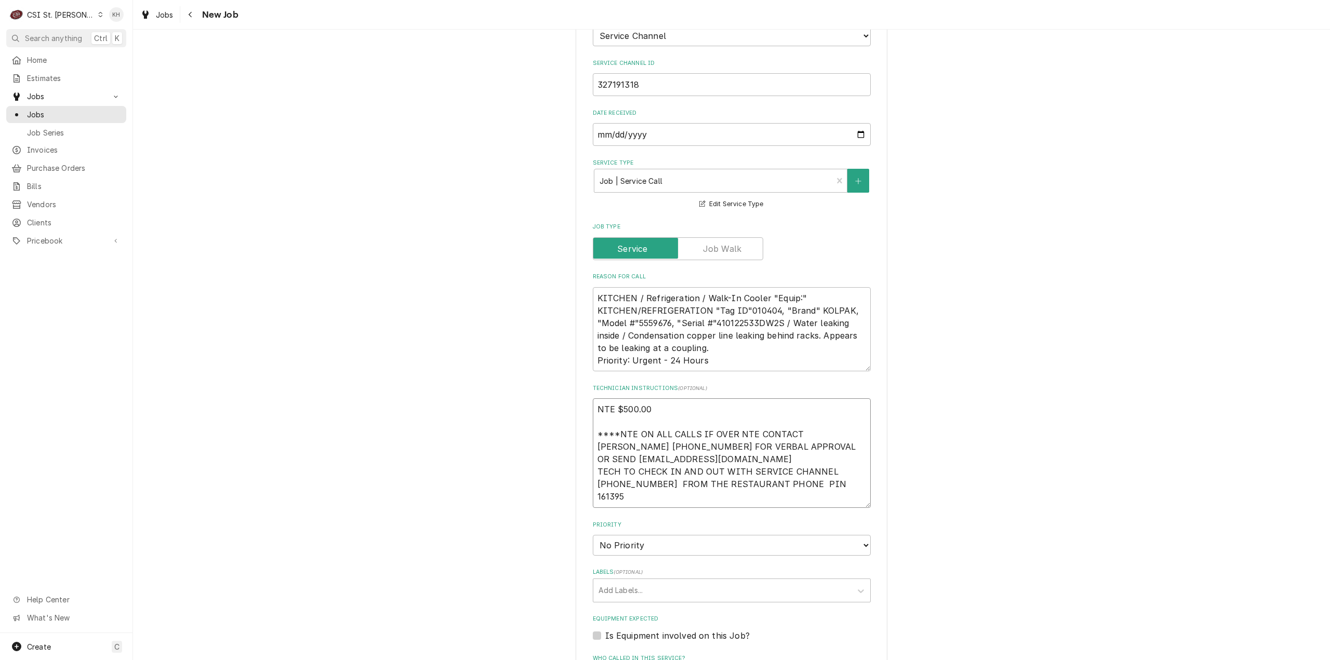
type textarea "x"
type textarea "NTE $500.00 ****NTE ON ALL CALLS IF OVER NTE CONTACT JEFF COSTA 636-399-1299 FO…"
type textarea "x"
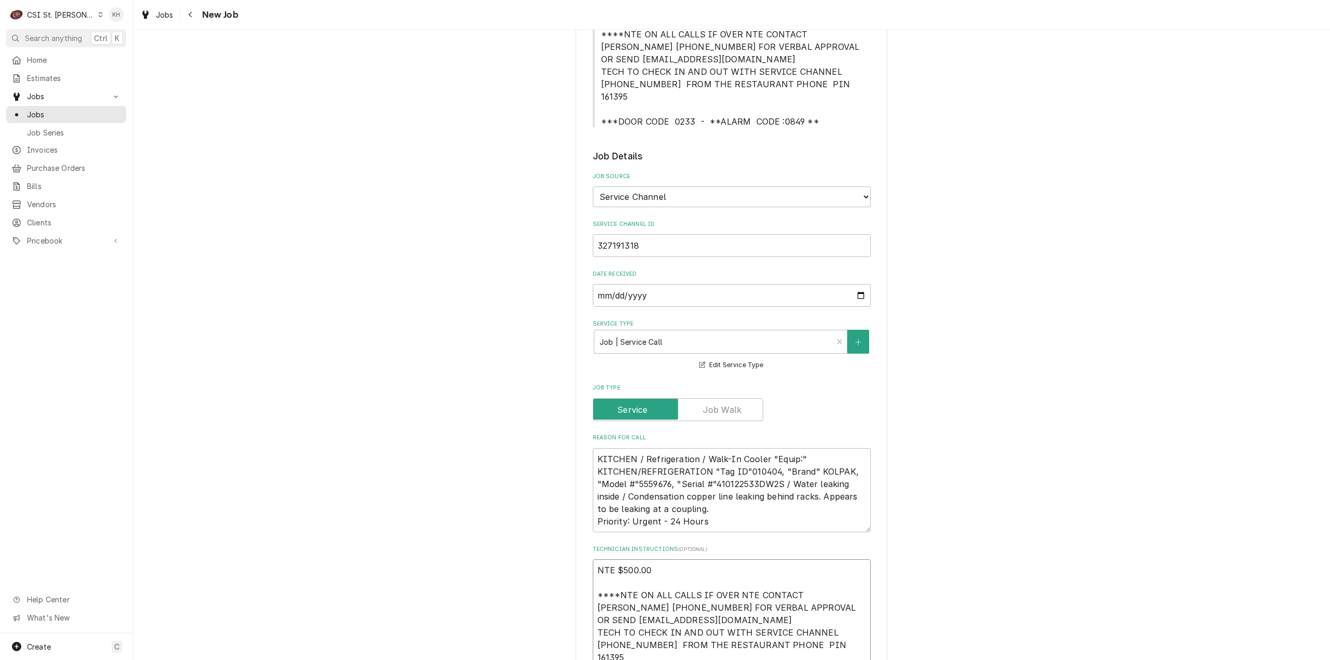
scroll to position [208, 0]
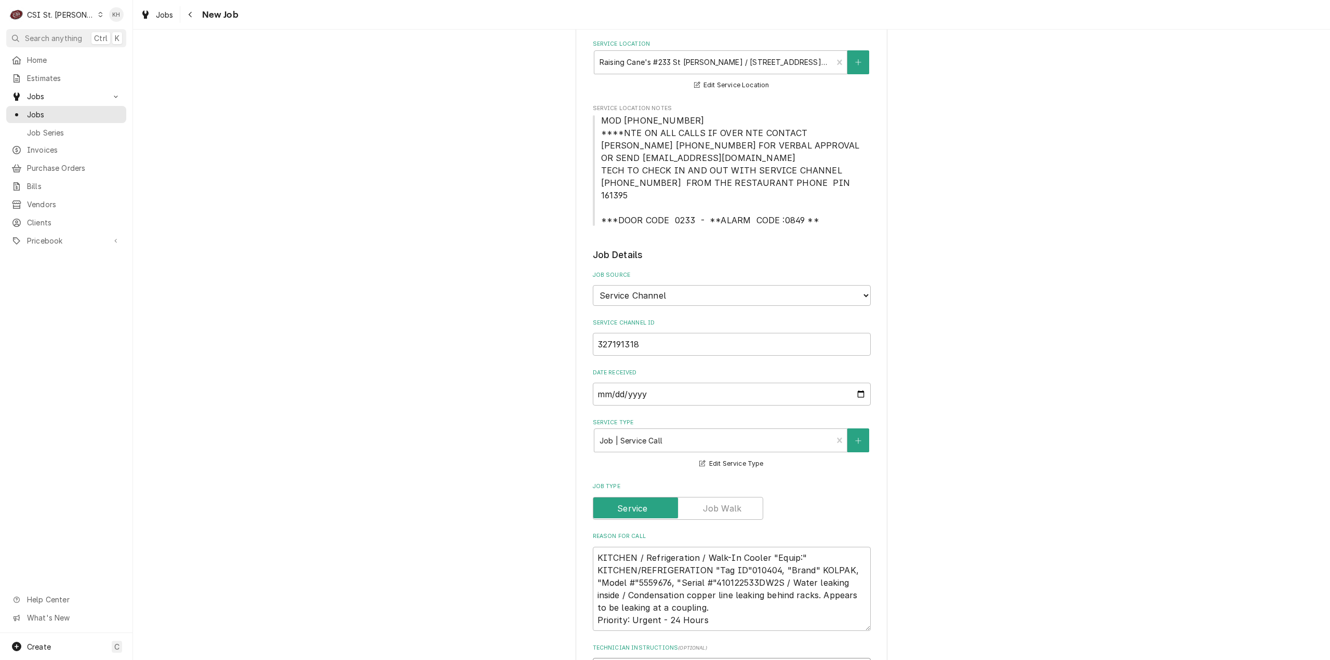
type textarea "NTE $500.00 ****NTE ON ALL CALLS IF OVER NTE CONTACT JEFF COSTA 636-399-1299 FO…"
drag, startPoint x: 613, startPoint y: 206, endPoint x: 798, endPoint y: 211, distance: 185.0
click at [798, 211] on span "MOD (314) 770-9400 ****NTE ON ALL CALLS IF OVER NTE CONTACT JEFF COSTA 636-399-…" at bounding box center [731, 170] width 261 height 110
copy span "DOOR CODE 0233 - **ALARM CODE :0849"
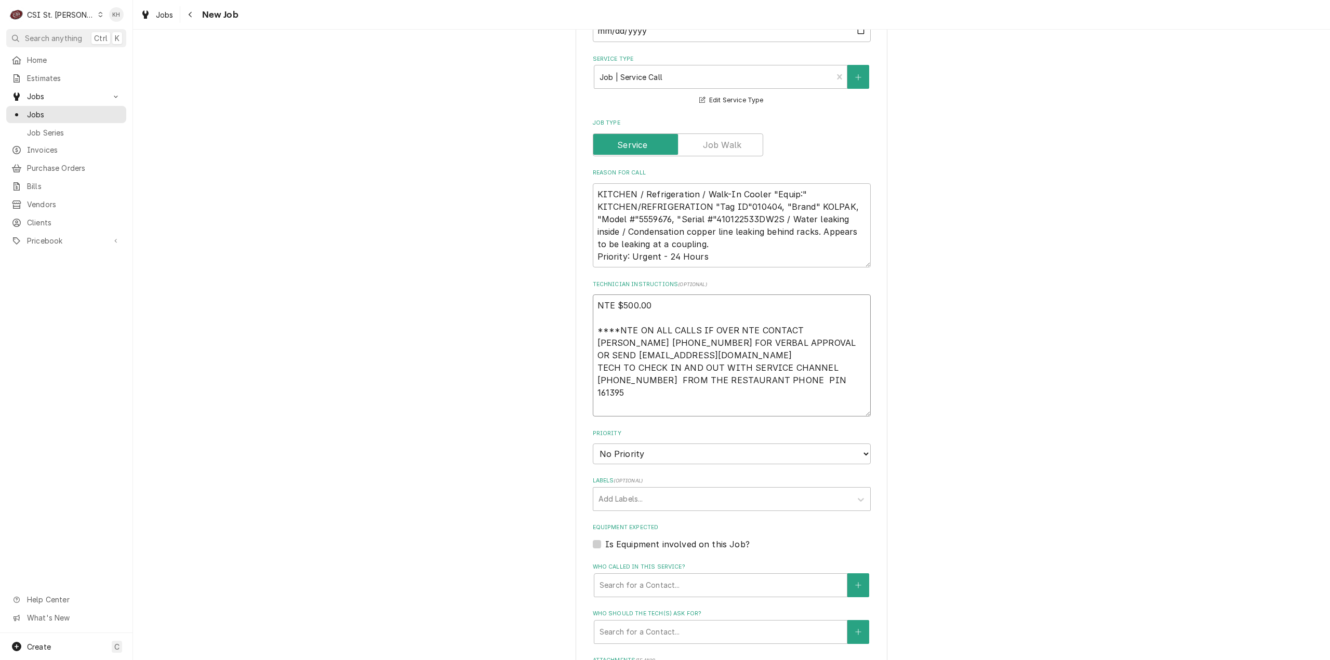
drag, startPoint x: 621, startPoint y: 389, endPoint x: 625, endPoint y: 394, distance: 6.7
click at [621, 389] on textarea "NTE $500.00 ****NTE ON ALL CALLS IF OVER NTE CONTACT JEFF COSTA 636-399-1299 FO…" at bounding box center [732, 356] width 278 height 122
paste textarea "DOOR CODE 0233 - **ALARM CODE :0849"
type textarea "x"
type textarea "NTE $500.00 ****NTE ON ALL CALLS IF OVER NTE CONTACT JEFF COSTA 636-399-1299 FO…"
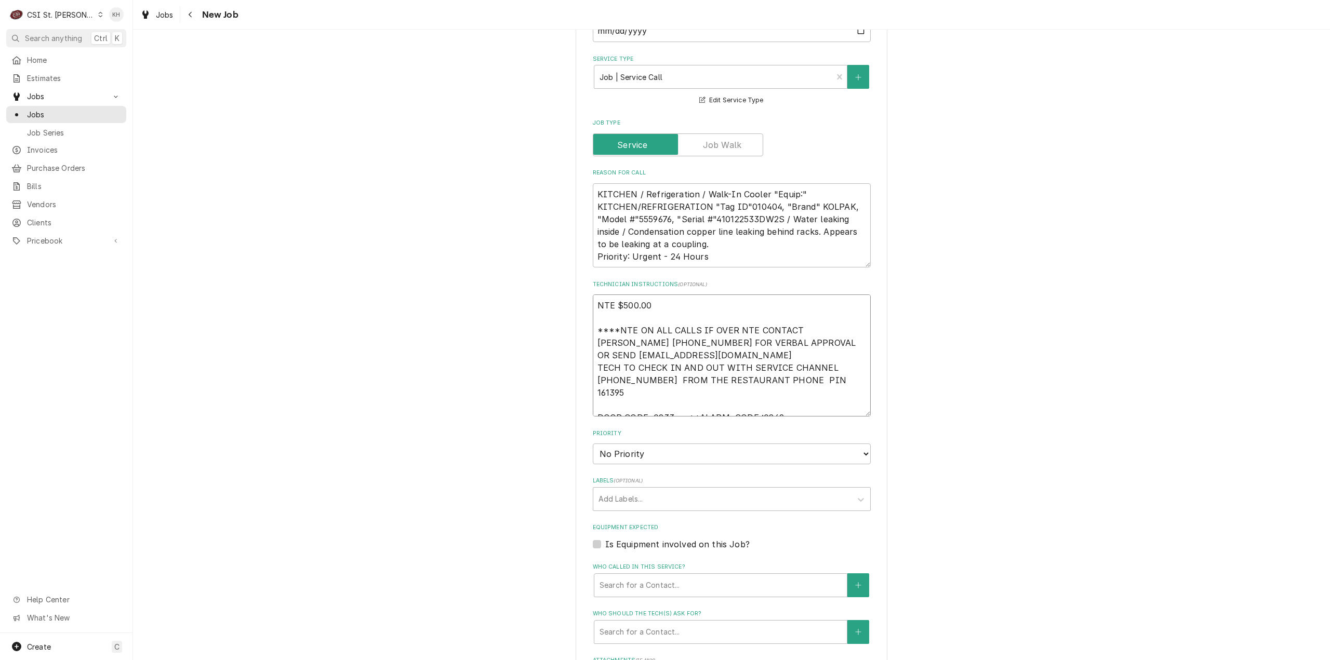
type textarea "x"
type textarea "NTE $500.00 ****NTE ON ALL CALLS IF OVER NTE CONTACT JEFF COSTA 636-399-1299 FO…"
type textarea "x"
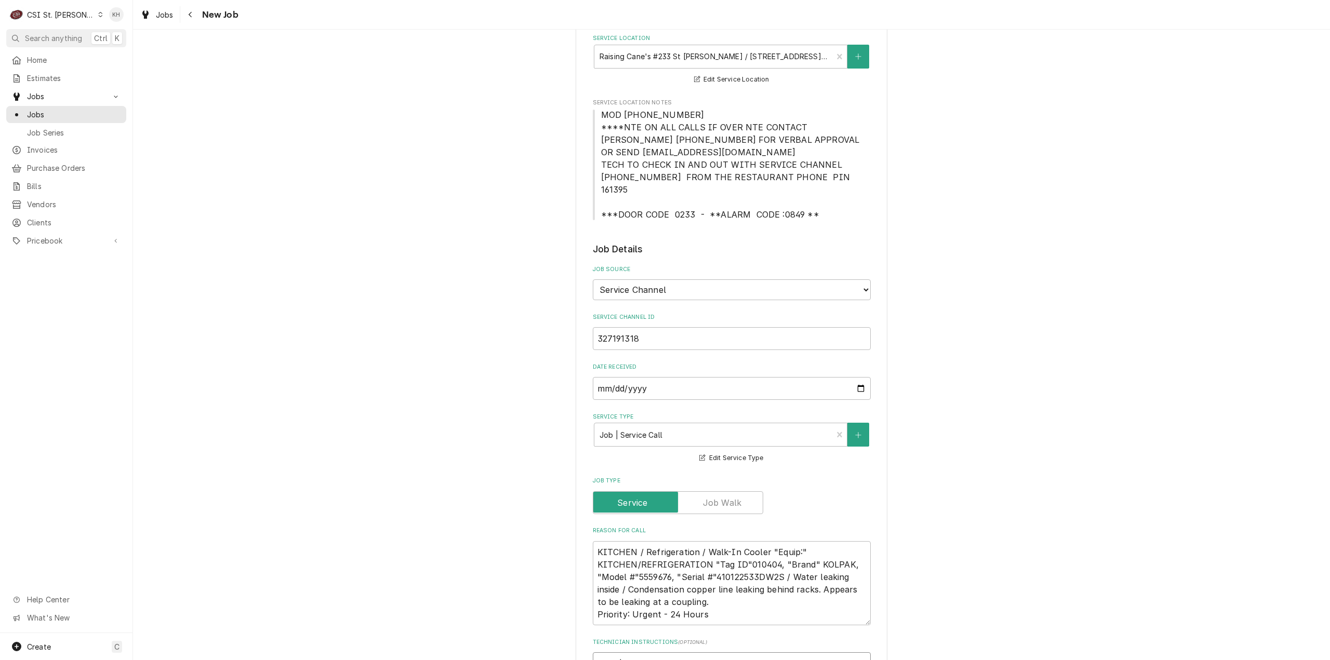
scroll to position [156, 0]
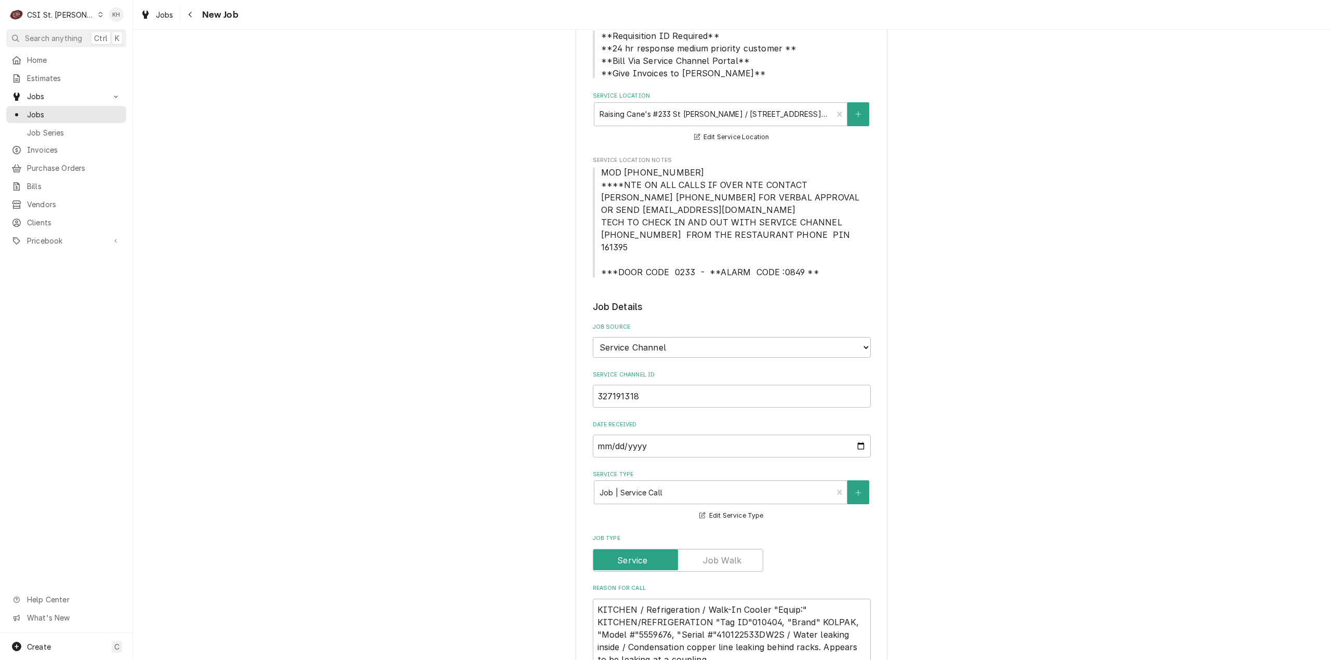
type textarea "NTE $500.00 ****NTE ON ALL CALLS IF OVER NTE CONTACT JEFF COSTA 636-399-1299 FO…"
drag, startPoint x: 597, startPoint y: 168, endPoint x: 680, endPoint y: 176, distance: 82.5
click at [680, 176] on span "MOD (314) 770-9400 ****NTE ON ALL CALLS IF OVER NTE CONTACT JEFF COSTA 636-399-…" at bounding box center [731, 222] width 261 height 110
copy span "MOD (314) 770-9400"
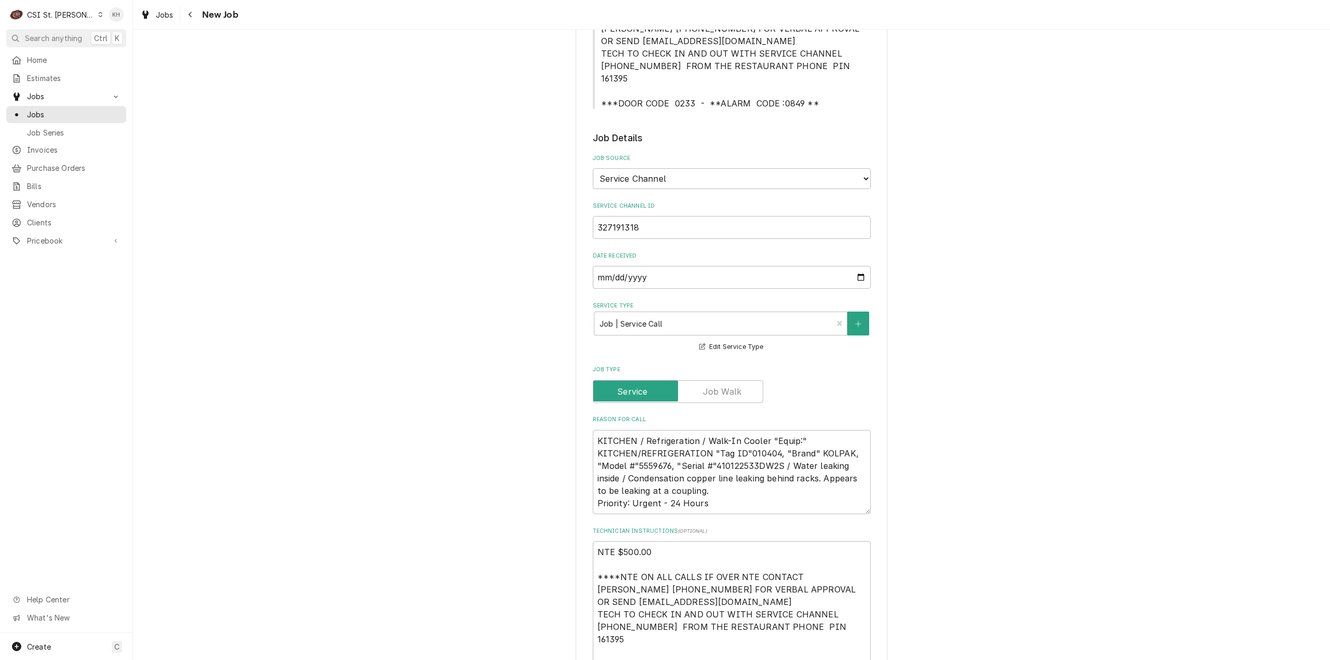
scroll to position [520, 0]
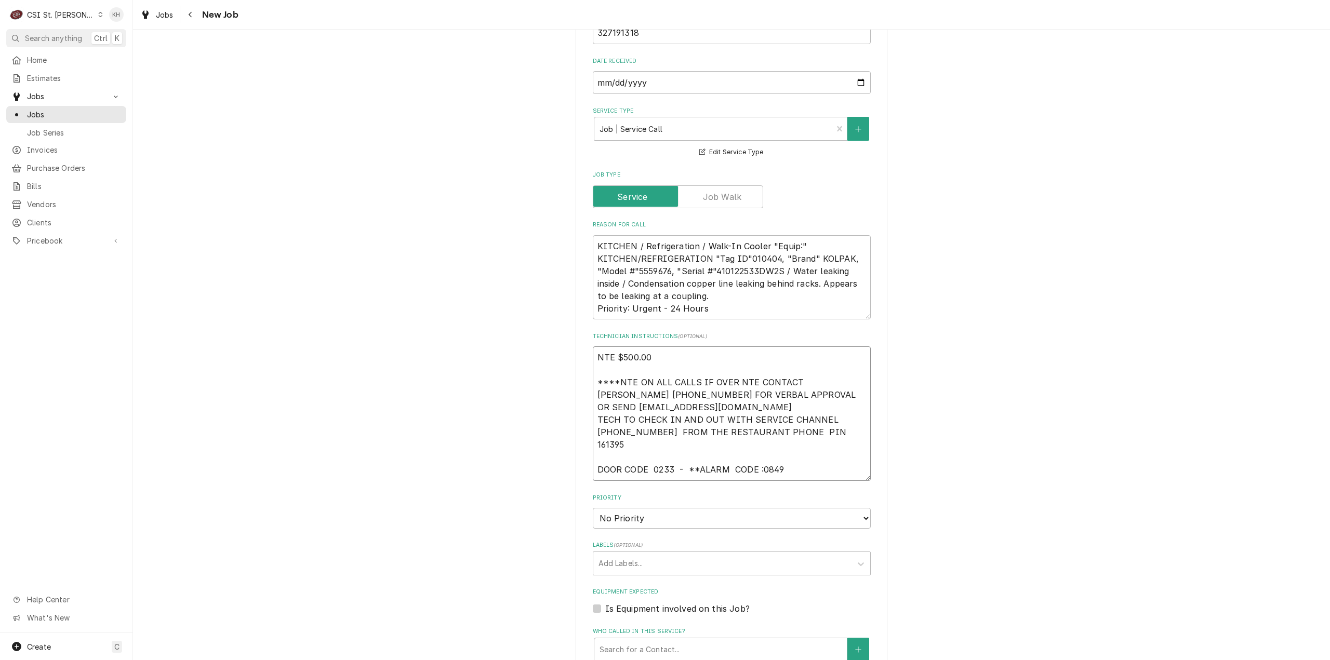
click at [624, 458] on textarea "NTE $500.00 ****NTE ON ALL CALLS IF OVER NTE CONTACT JEFF COSTA 636-399-1299 FO…" at bounding box center [732, 414] width 278 height 135
paste textarea "MOD (314) 770-9400"
type textarea "x"
type textarea "NTE $500.00 ****NTE ON ALL CALLS IF OVER NTE CONTACT JEFF COSTA 636-399-1299 FO…"
type textarea "x"
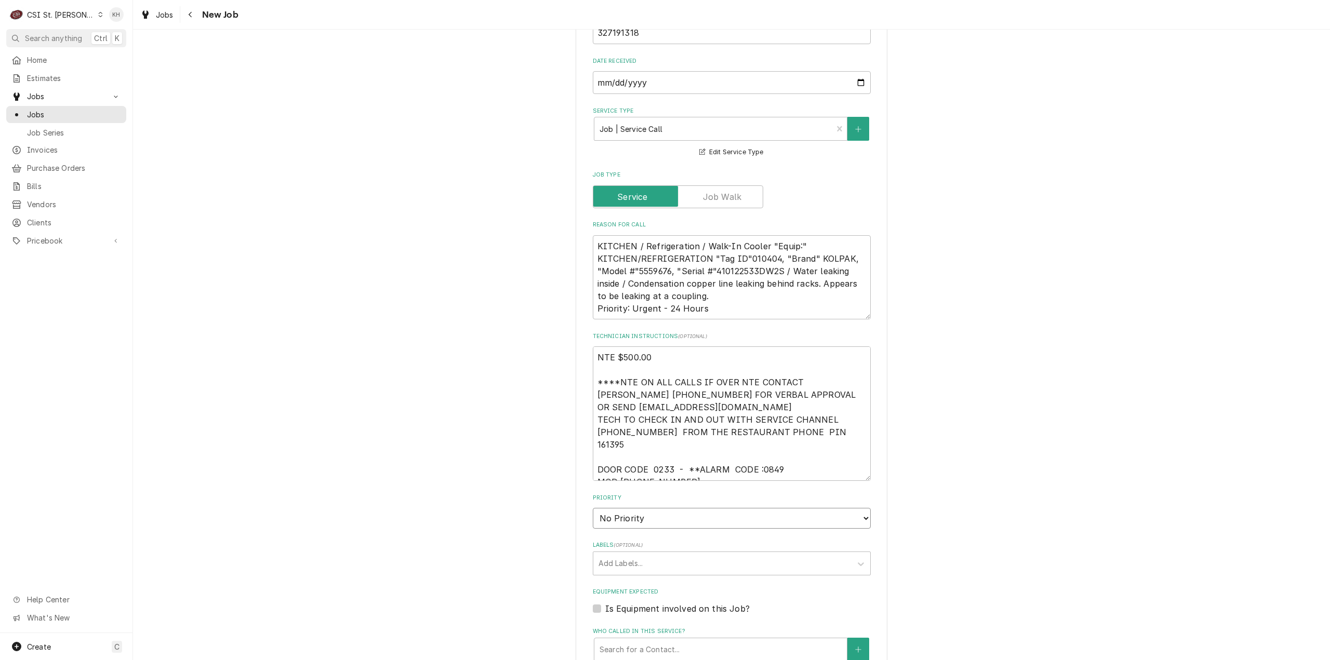
click at [623, 508] on select "No Priority Urgent High Medium Low" at bounding box center [732, 518] width 278 height 21
select select "3"
click at [593, 508] on select "No Priority Urgent High Medium Low" at bounding box center [732, 518] width 278 height 21
type textarea "x"
click at [741, 257] on textarea "KITCHEN / Refrigeration / Walk-In Cooler "Equip:" KITCHEN/REFRIGERATION "Tag ID…" at bounding box center [732, 277] width 278 height 85
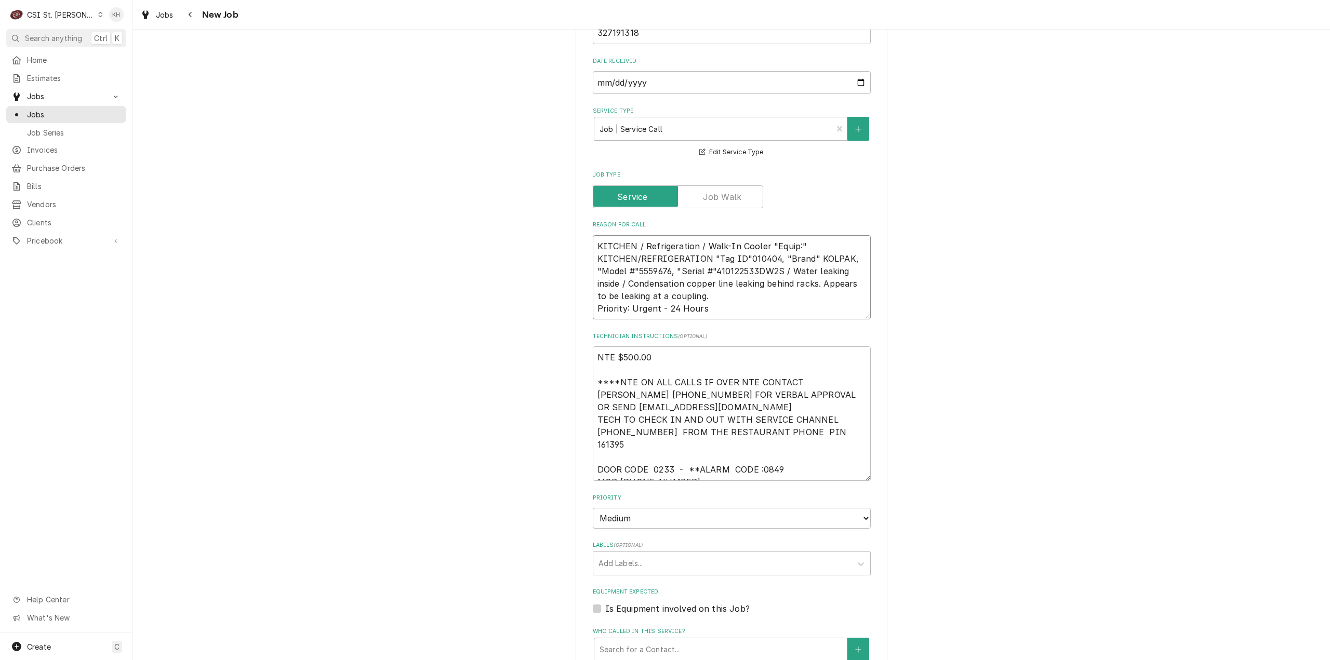
click at [741, 257] on textarea "KITCHEN / Refrigeration / Walk-In Cooler "Equip:" KITCHEN/REFRIGERATION "Tag ID…" at bounding box center [732, 277] width 278 height 85
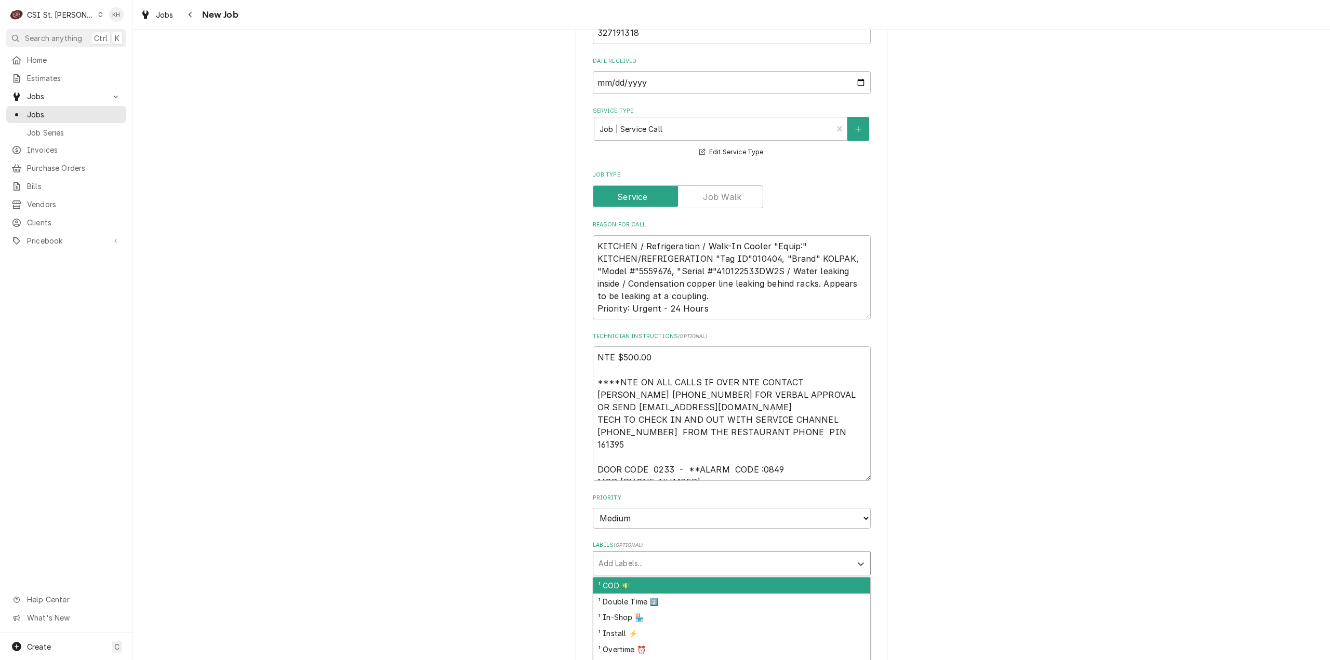
click at [634, 554] on div "Labels" at bounding box center [722, 563] width 248 height 19
type input "ref"
click at [637, 578] on div "² Refrigeration ❄️" at bounding box center [731, 586] width 277 height 16
type textarea "x"
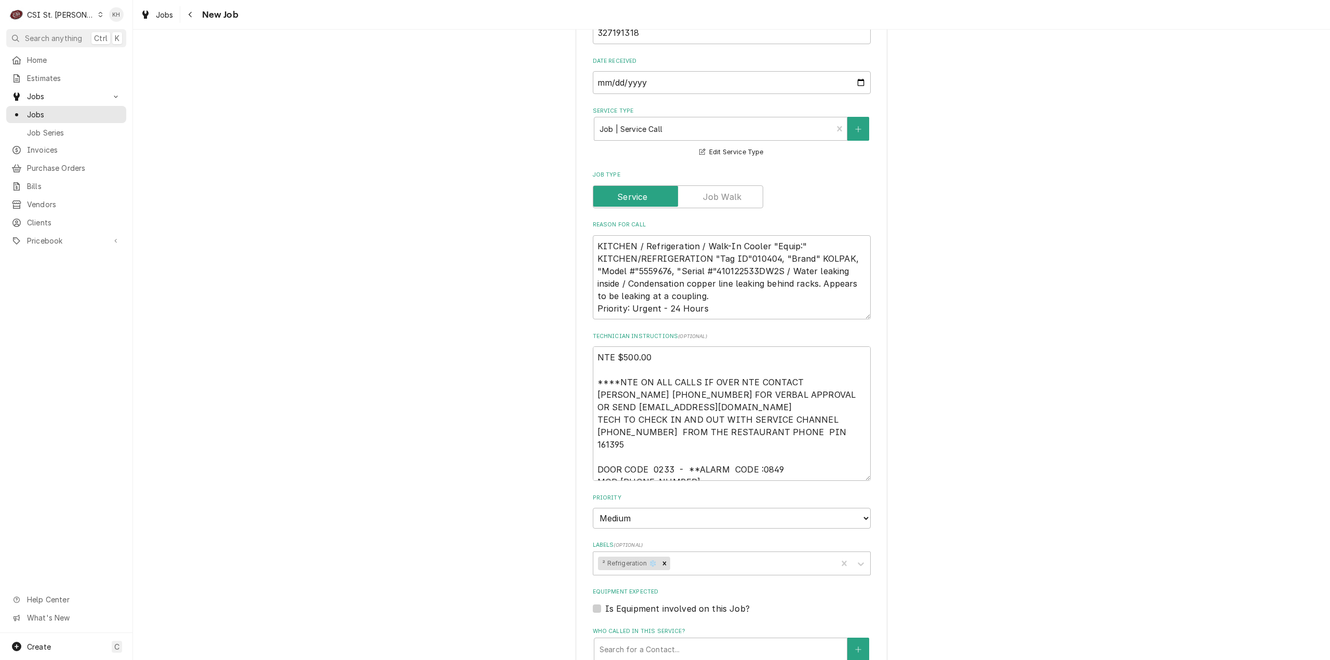
type textarea "x"
click at [593, 603] on div "Is Equipment involved on this Job?" at bounding box center [732, 609] width 278 height 12
click at [605, 603] on label "Is Equipment involved on this Job?" at bounding box center [677, 609] width 144 height 12
click at [605, 603] on input "Equipment Expected" at bounding box center [744, 614] width 278 height 23
checkbox input "true"
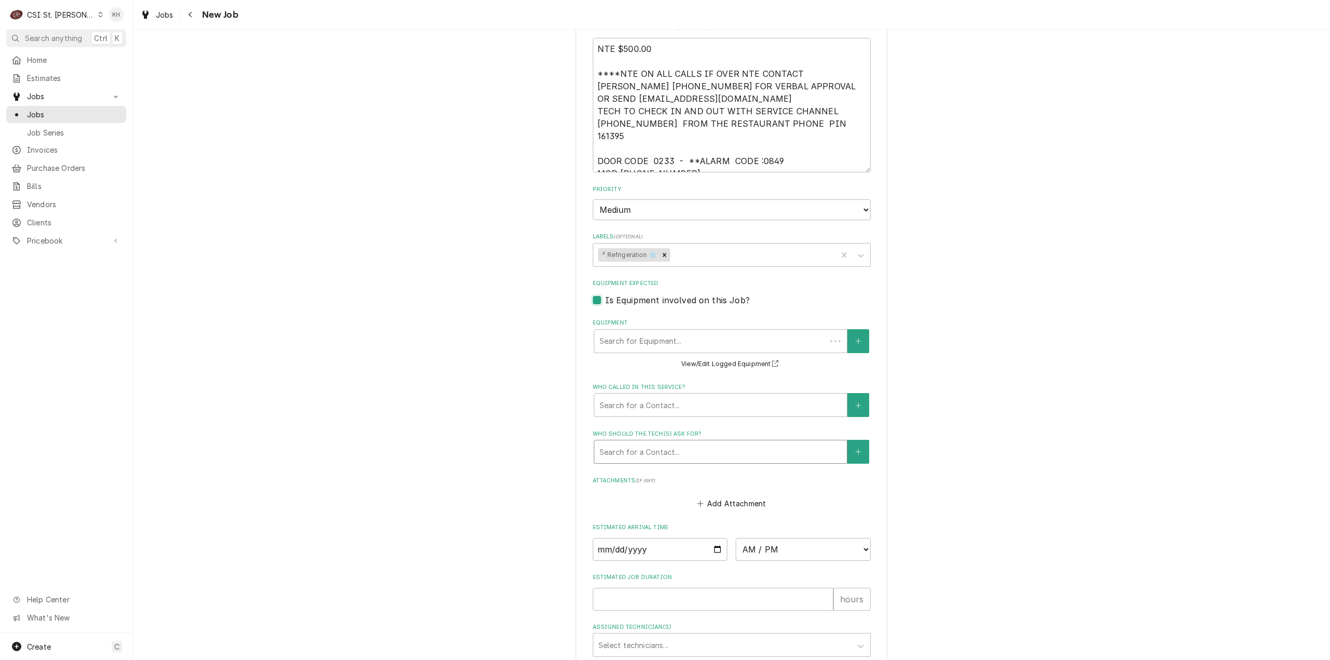
scroll to position [831, 0]
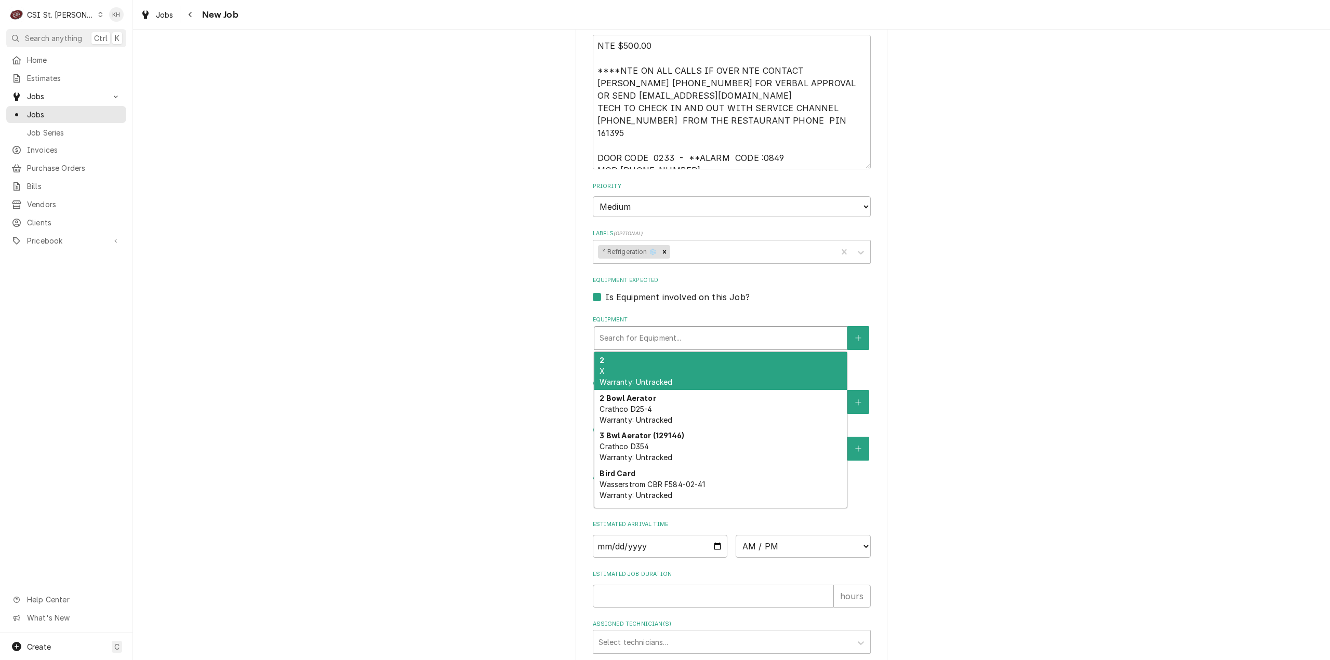
click at [680, 331] on div "Equipment" at bounding box center [721, 338] width 242 height 19
paste input "410122533DW2S"
type textarea "x"
type input "410122533DW2S"
drag, startPoint x: 719, startPoint y: 355, endPoint x: 703, endPoint y: 388, distance: 36.3
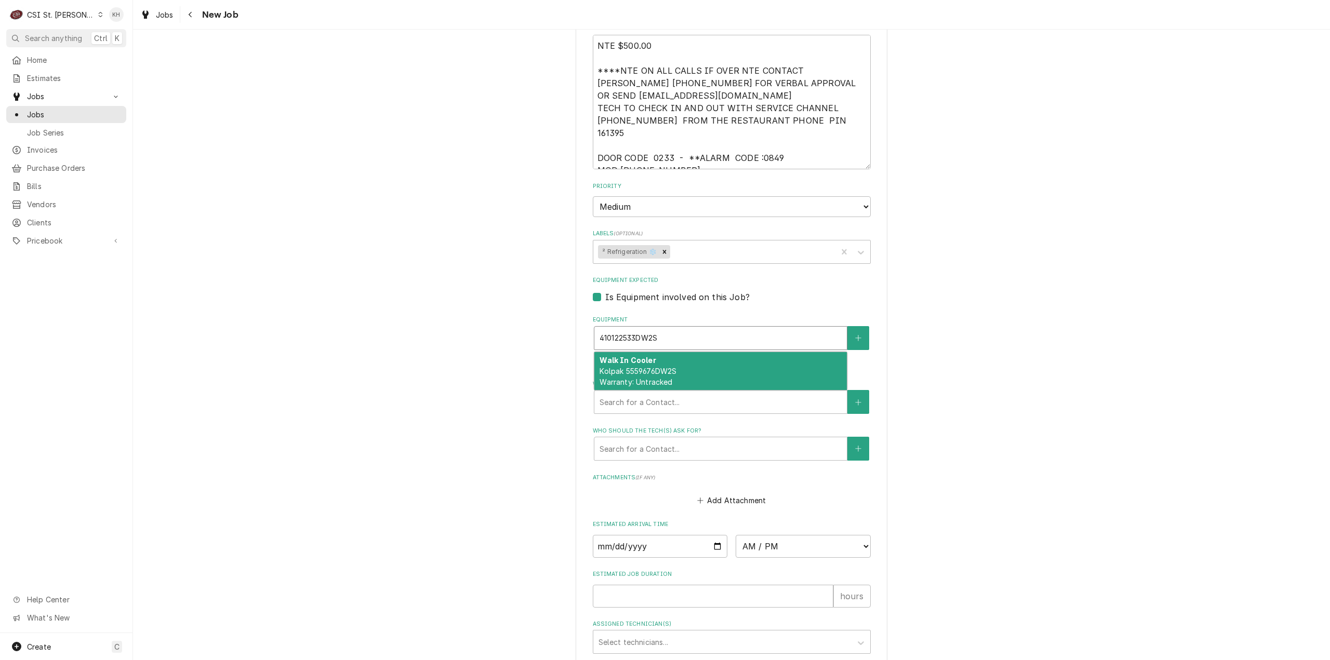
click at [719, 355] on div "Walk In Cooler Kolpak 5559676DW2S Warranty: Untracked" at bounding box center [720, 371] width 252 height 38
type textarea "x"
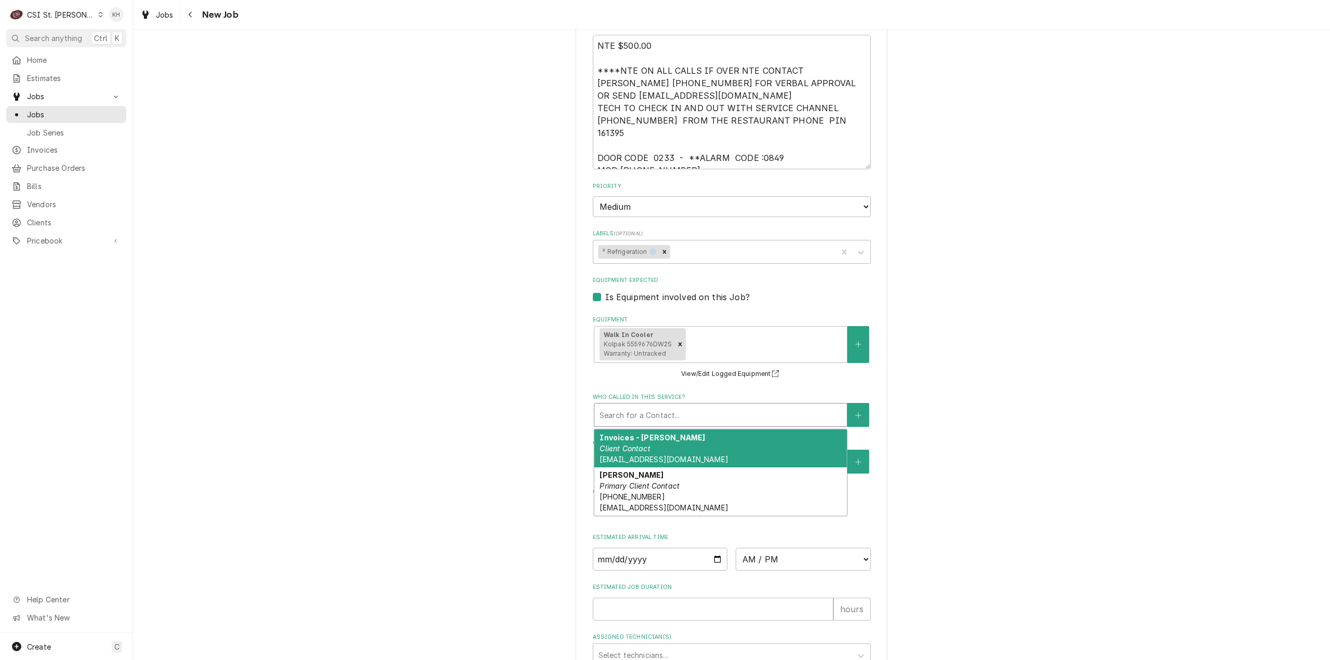
click at [678, 408] on div "Who called in this service?" at bounding box center [721, 415] width 242 height 19
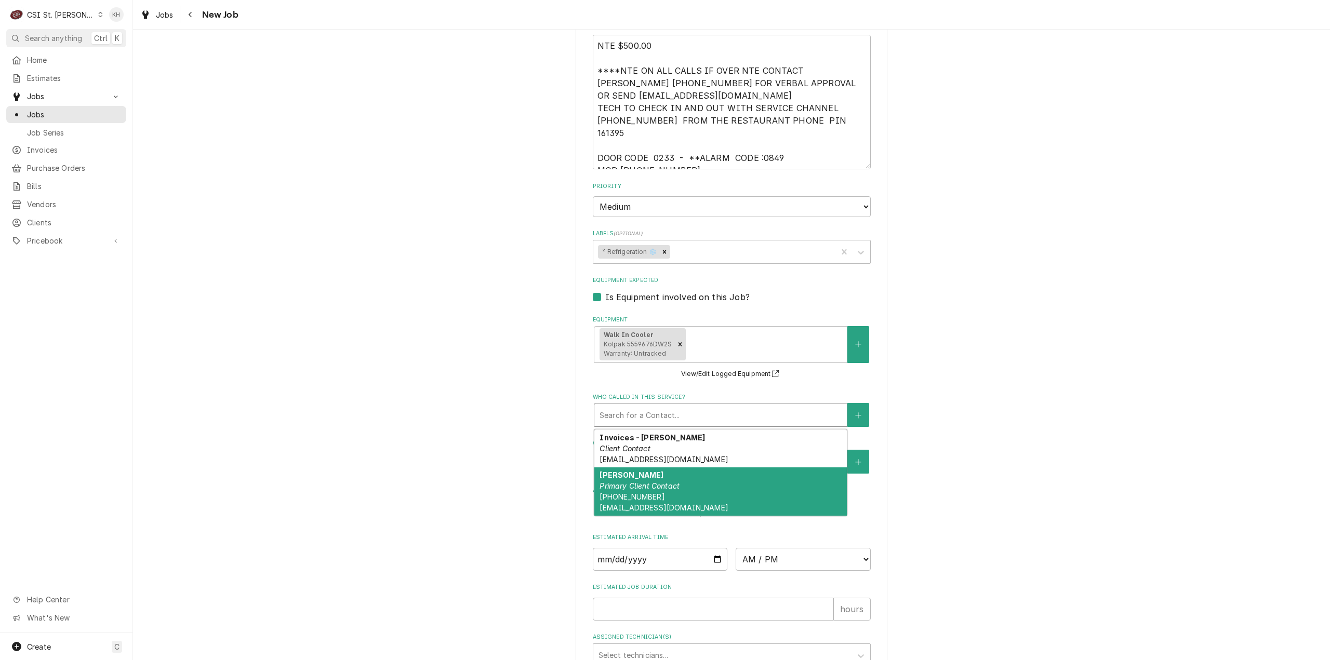
click at [662, 482] on em "Primary Client Contact" at bounding box center [640, 486] width 80 height 9
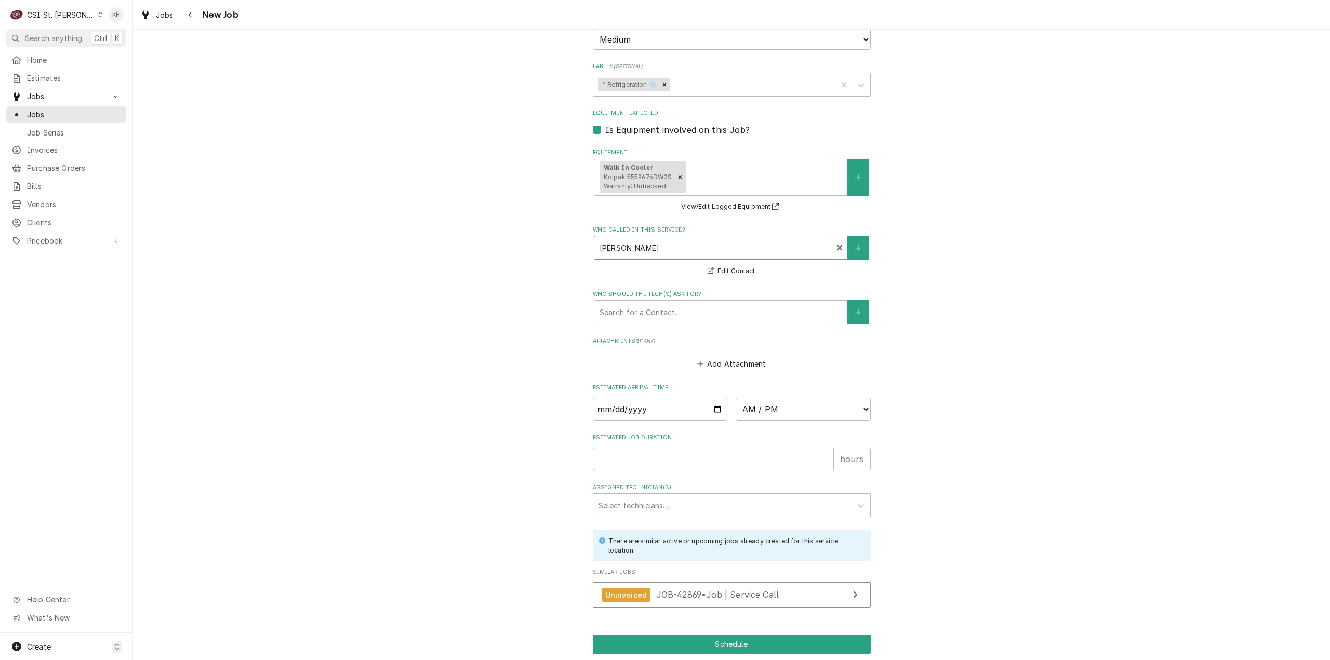
scroll to position [1031, 0]
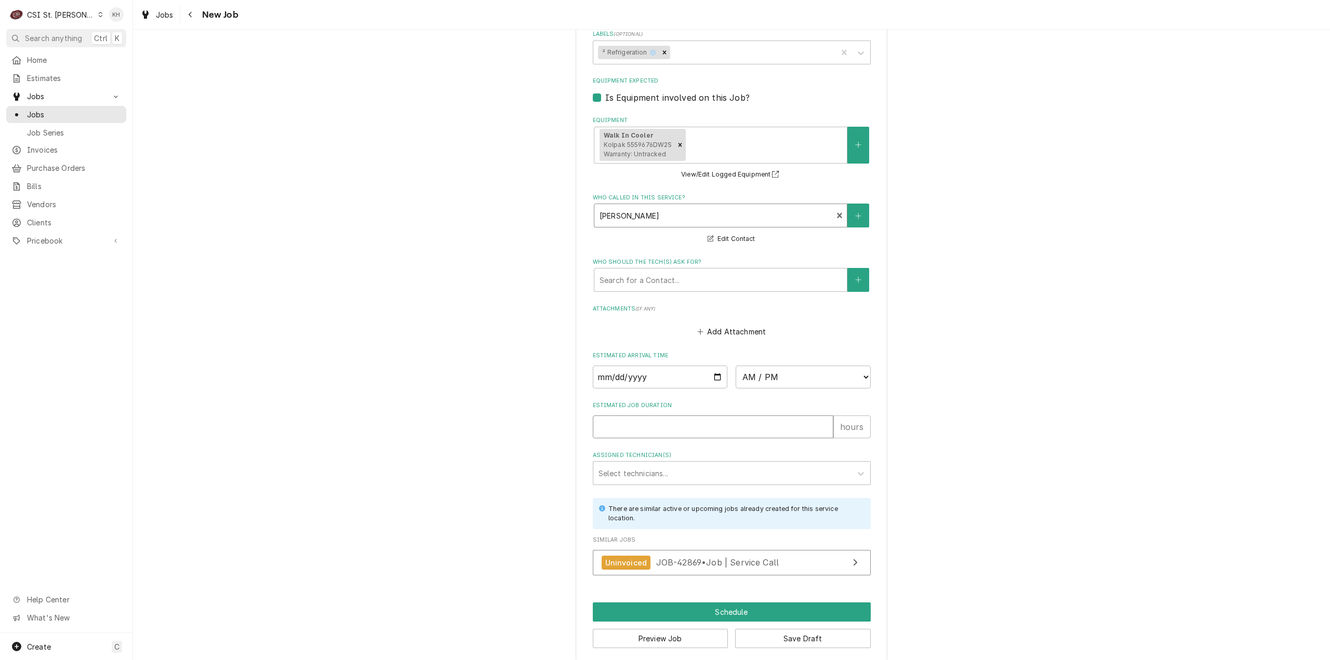
click at [683, 425] on input "Estimated Job Duration" at bounding box center [713, 427] width 241 height 23
type textarea "x"
type input "2"
type textarea "x"
type input "2"
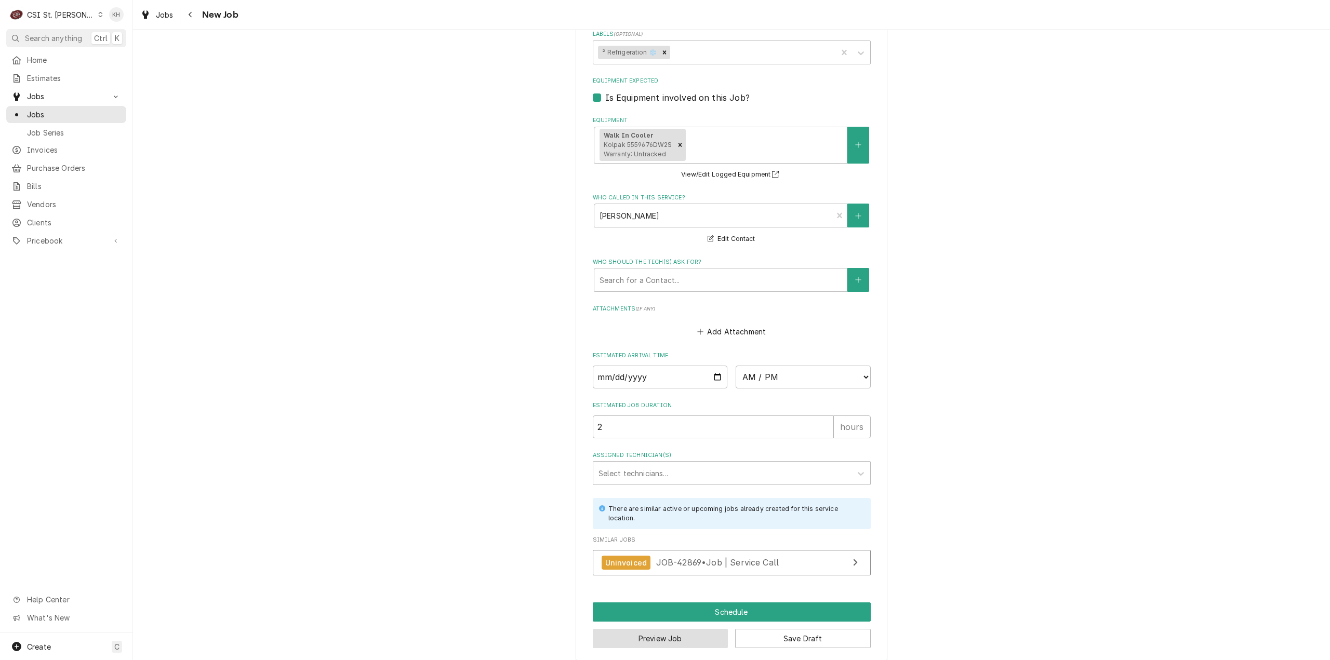
click at [686, 631] on button "Preview Job" at bounding box center [661, 638] width 136 height 19
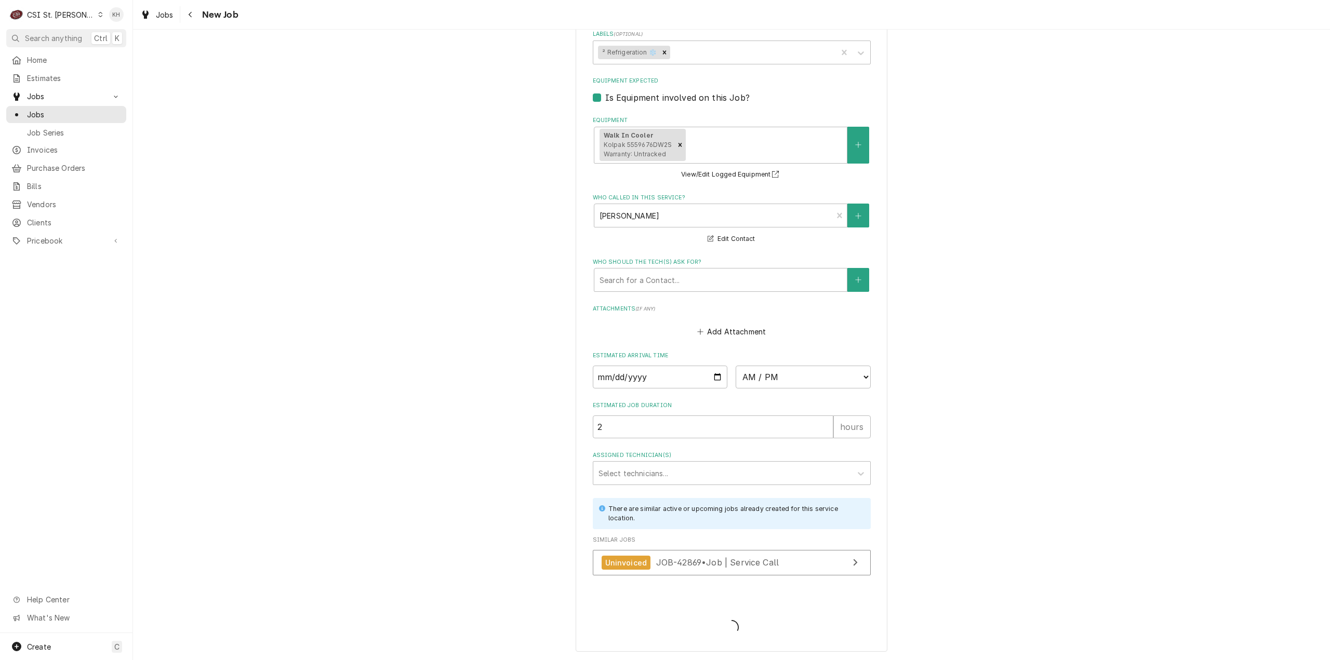
scroll to position [1020, 0]
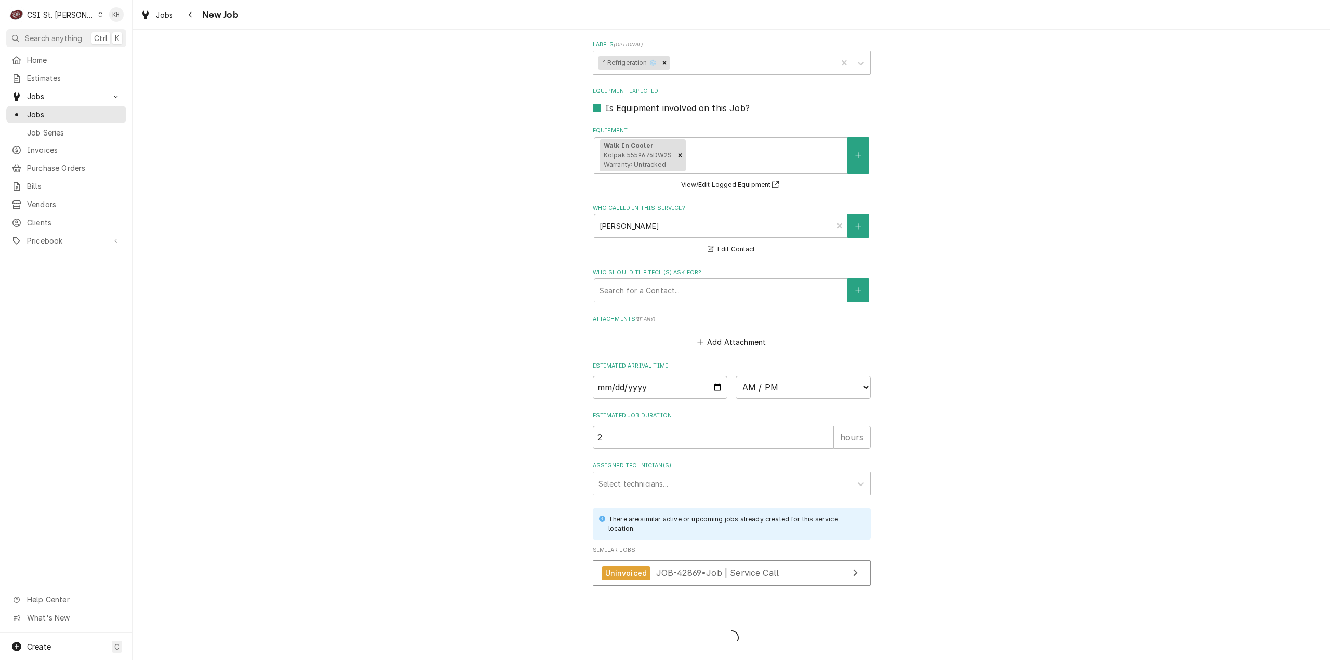
type textarea "x"
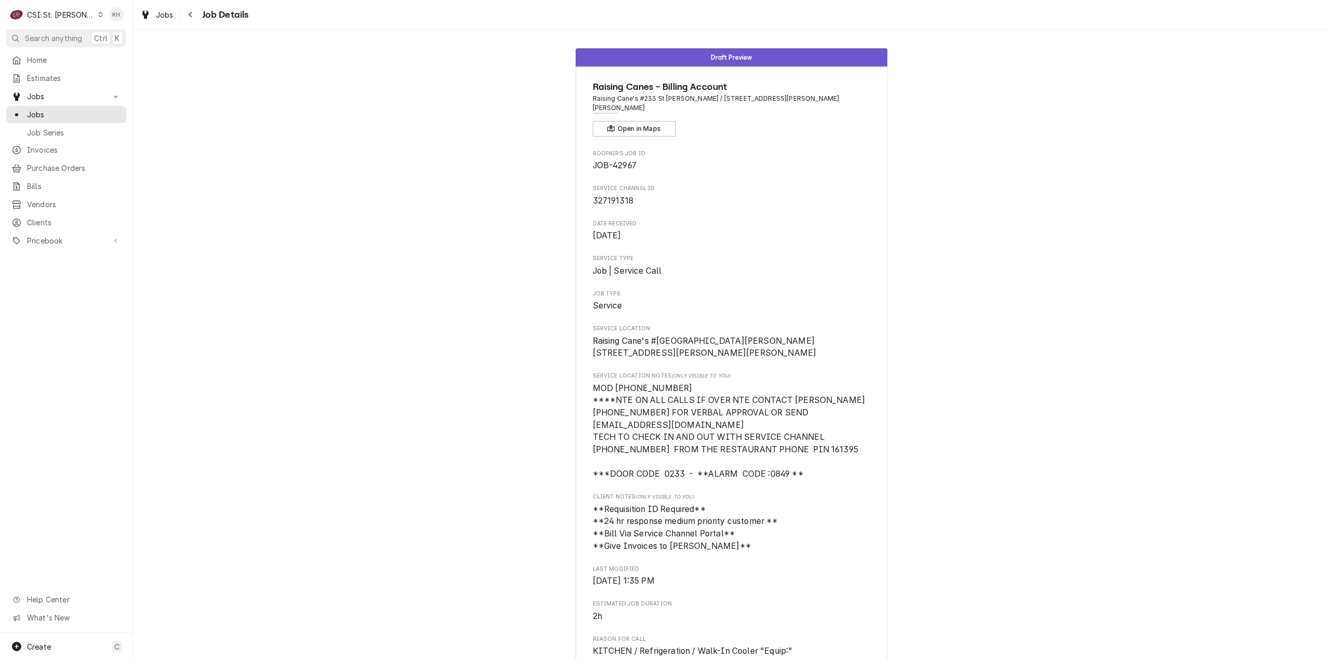
click at [54, 37] on span "Search anything" at bounding box center [53, 38] width 57 height 11
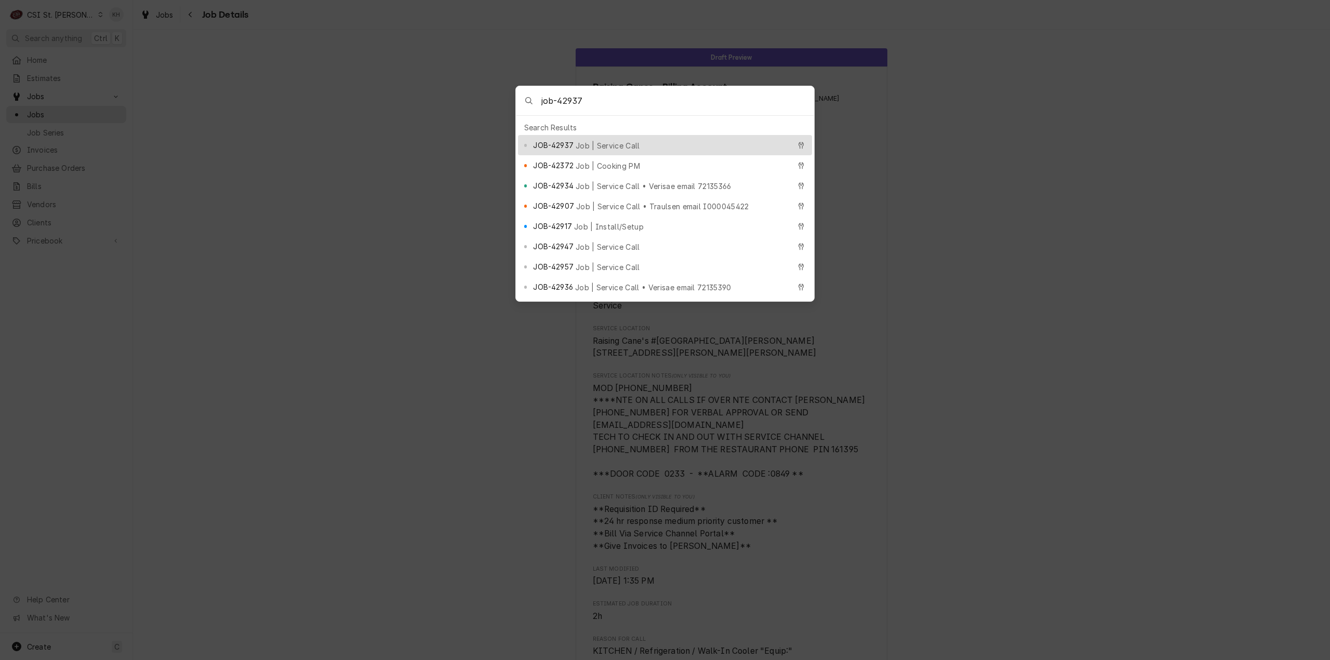
type input "job-42937"
click at [663, 140] on div "JOB-42937 Job | Service Call" at bounding box center [661, 145] width 257 height 12
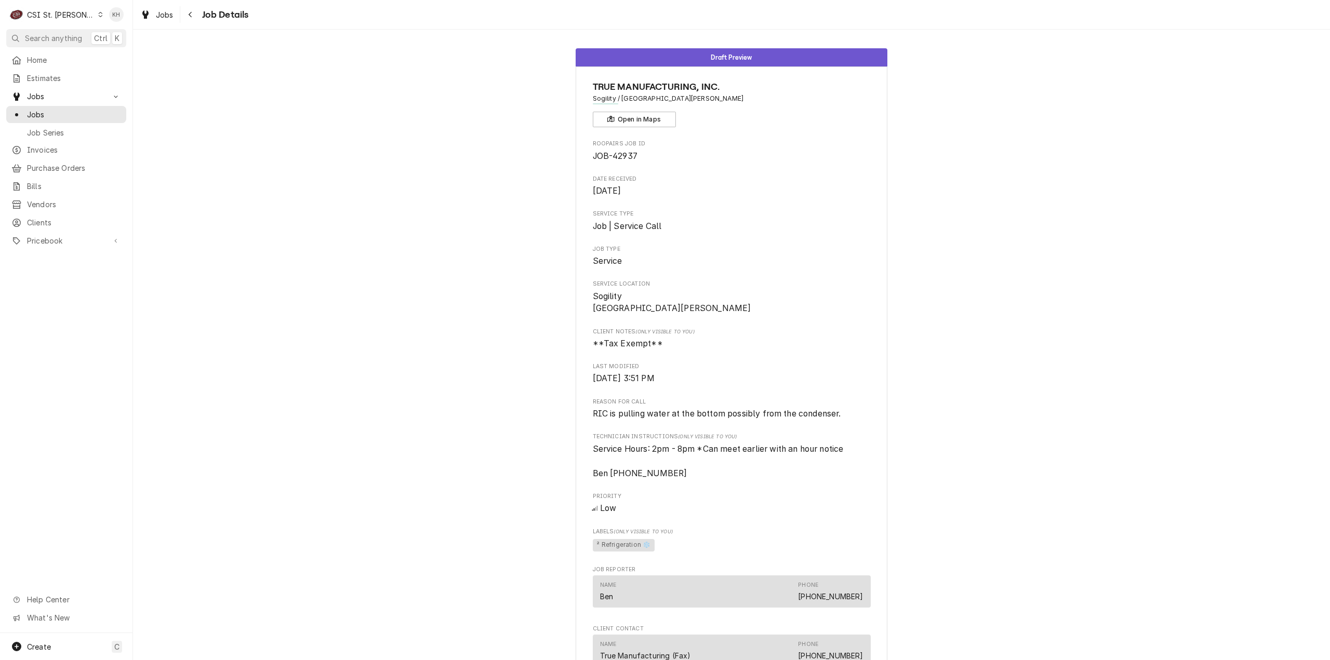
scroll to position [272, 0]
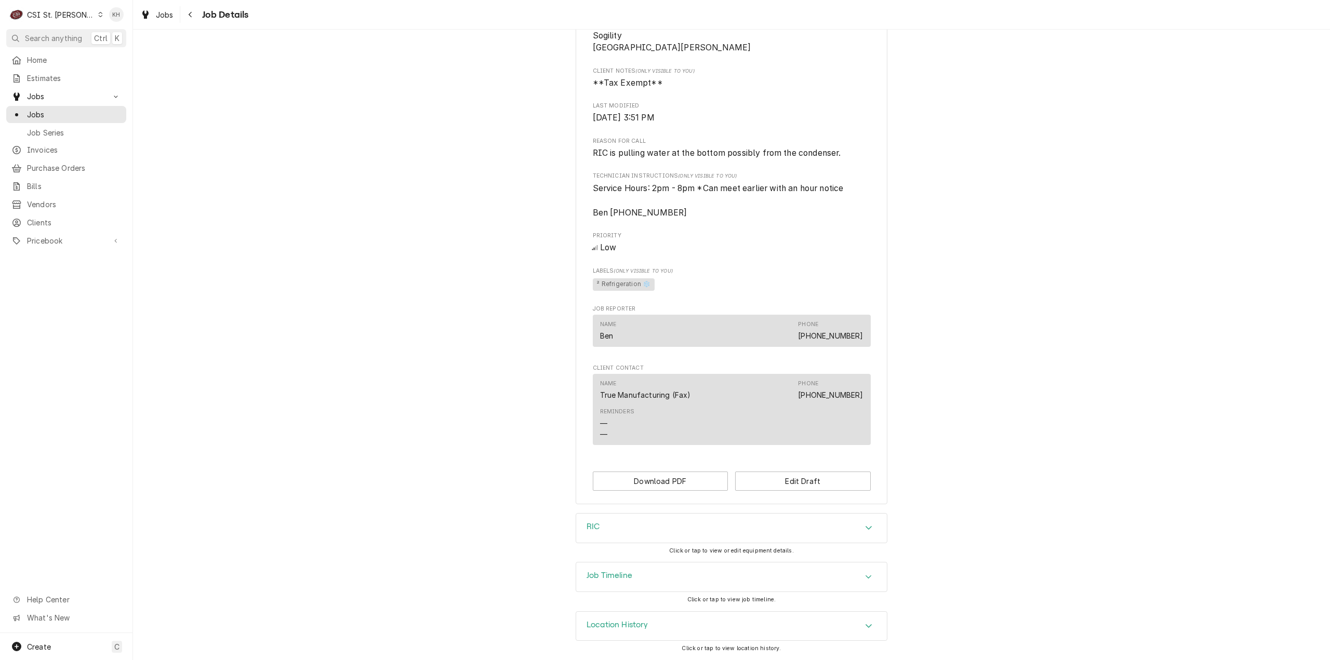
click at [638, 574] on div "Job Timeline" at bounding box center [731, 577] width 311 height 29
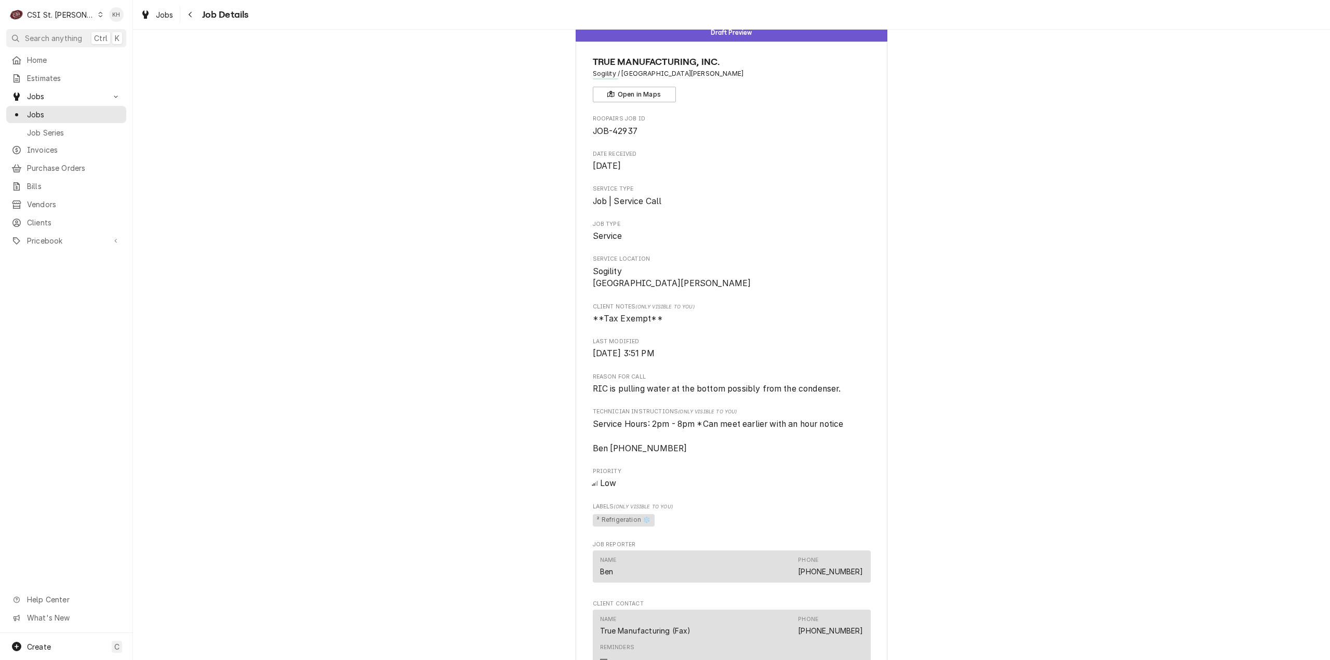
scroll to position [0, 0]
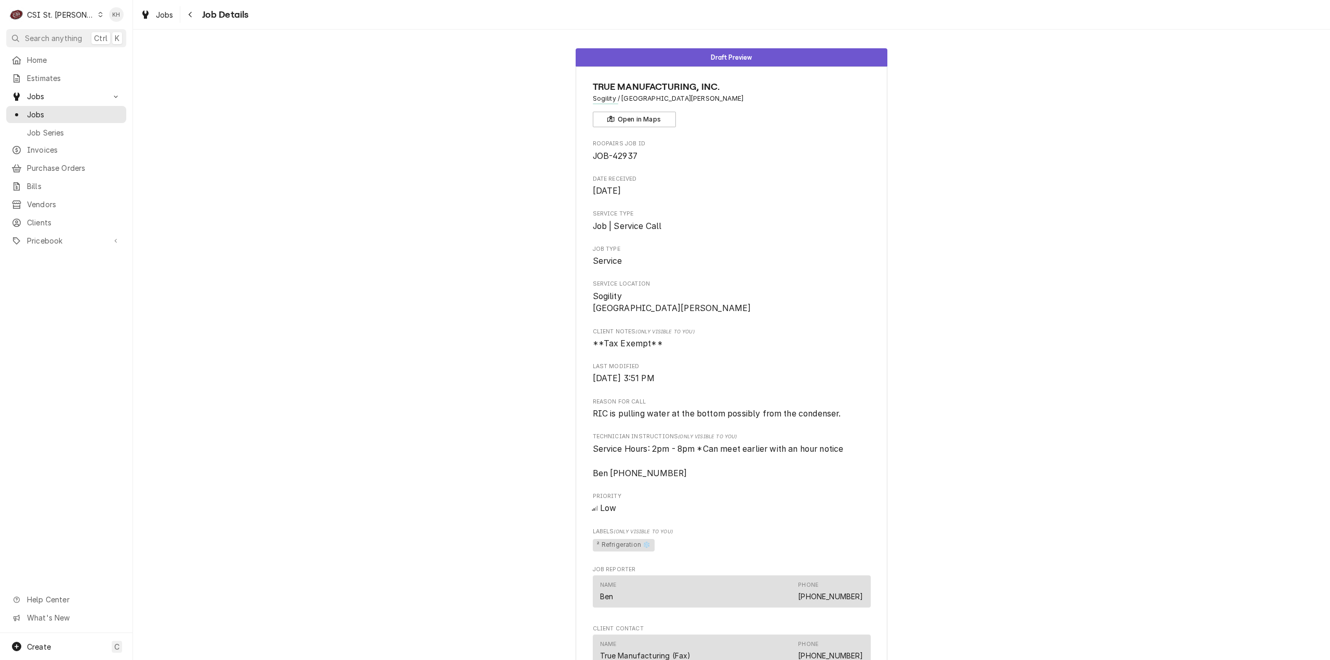
click at [1192, 275] on div "Draft Preview TRUE MANUFACTURING, INC. Sogility / S River Rd, St Charles, MO 63…" at bounding box center [731, 408] width 1197 height 734
click at [68, 12] on div "CSI St. Louis" at bounding box center [61, 14] width 68 height 11
click at [103, 23] on div "CSI [US_STATE][GEOGRAPHIC_DATA]" at bounding box center [159, 20] width 137 height 11
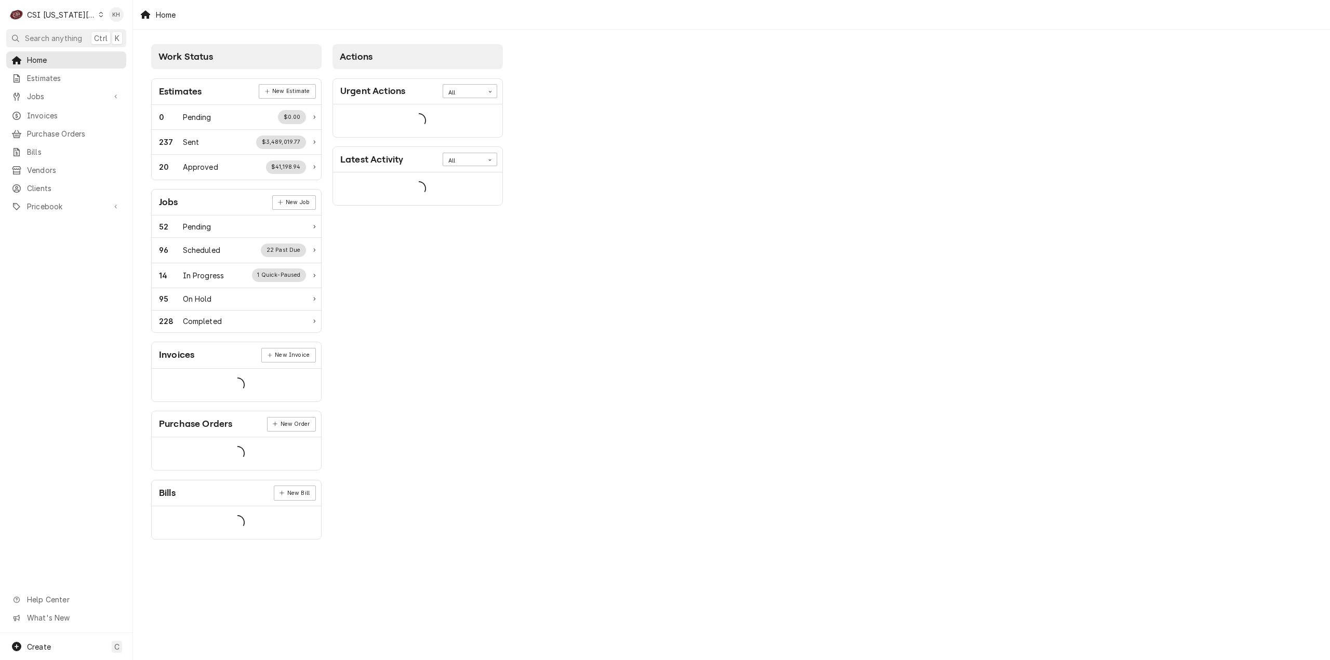
click at [52, 41] on span "Search anything" at bounding box center [53, 38] width 57 height 11
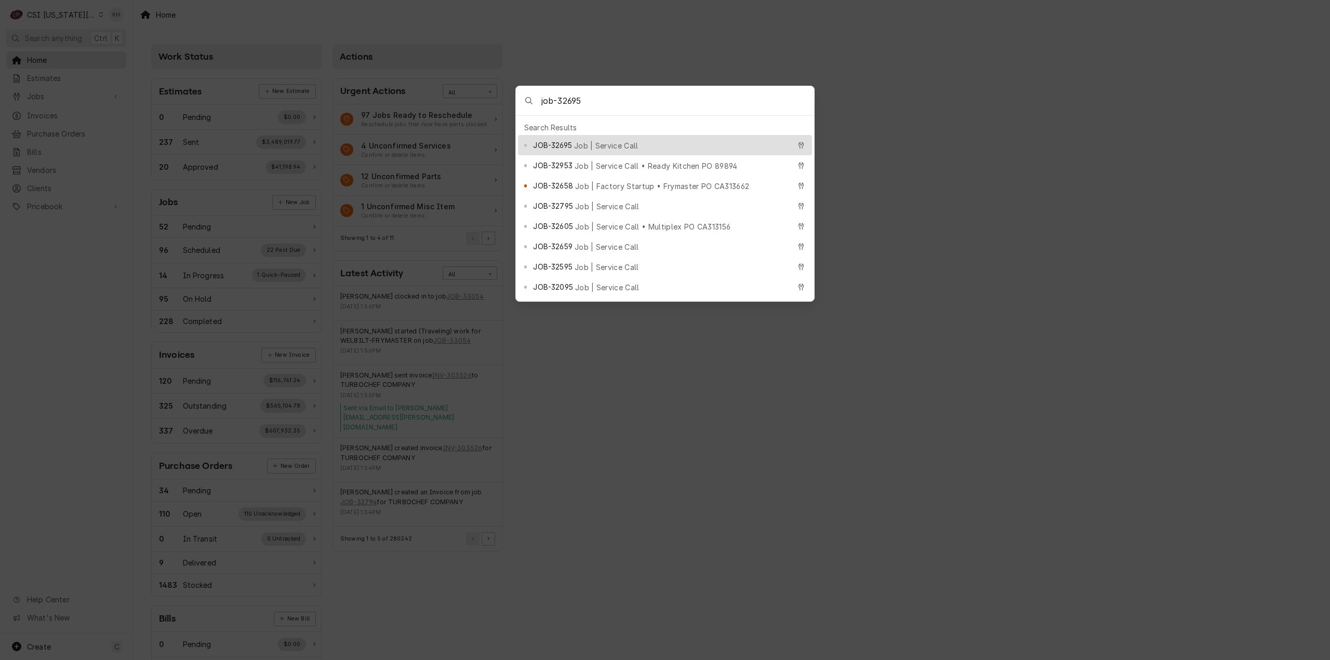
type input "job-32695"
click at [596, 144] on span "Job | Service Call" at bounding box center [606, 145] width 64 height 11
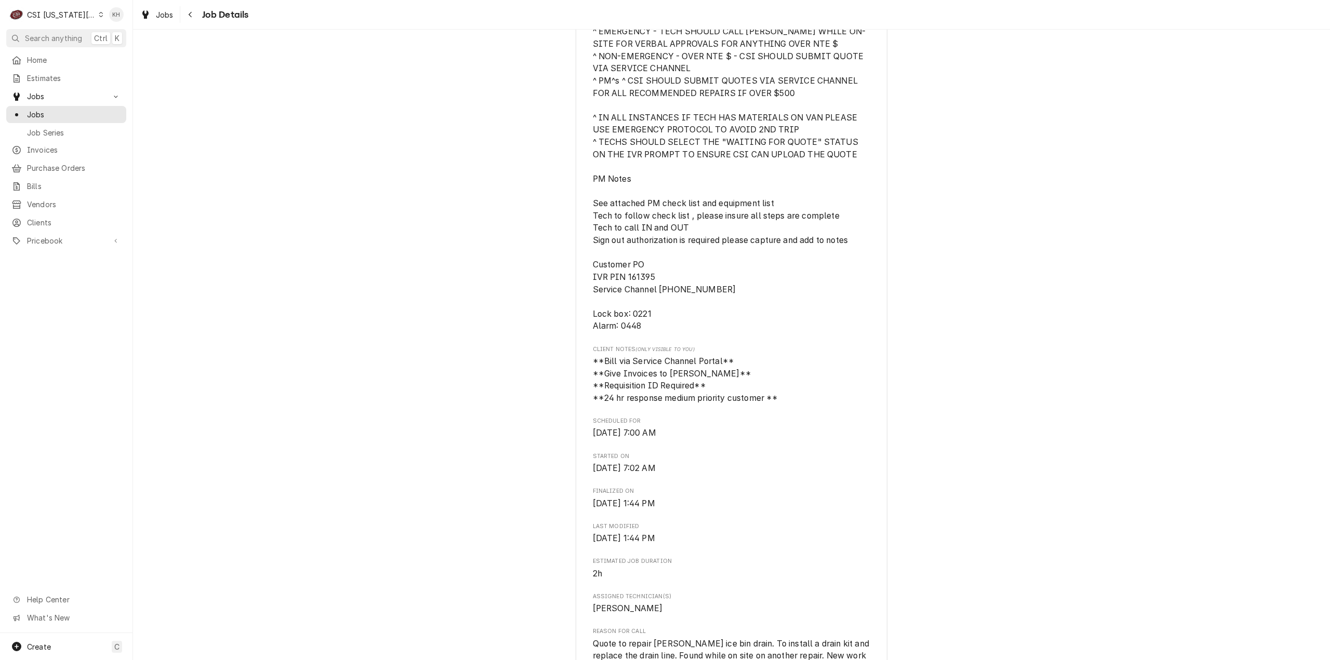
scroll to position [883, 0]
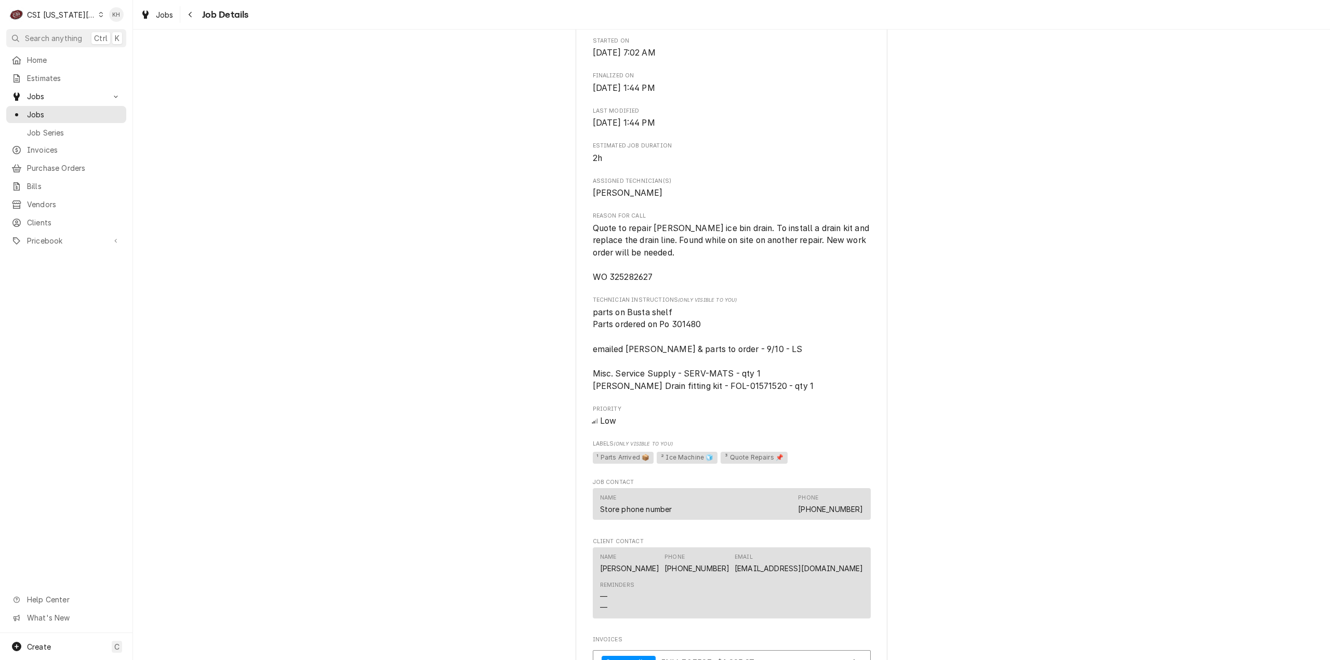
click at [618, 273] on span "Quote to repair [PERSON_NAME] ice bin drain. To install a drain kit and replace…" at bounding box center [732, 252] width 279 height 59
copy span "325282627"
